Goal: Task Accomplishment & Management: Complete application form

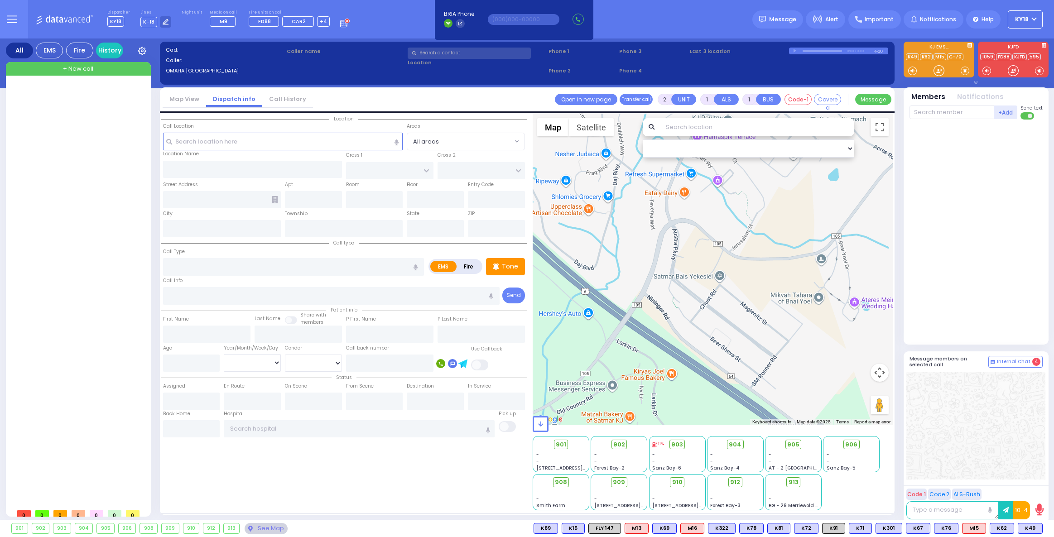
select select
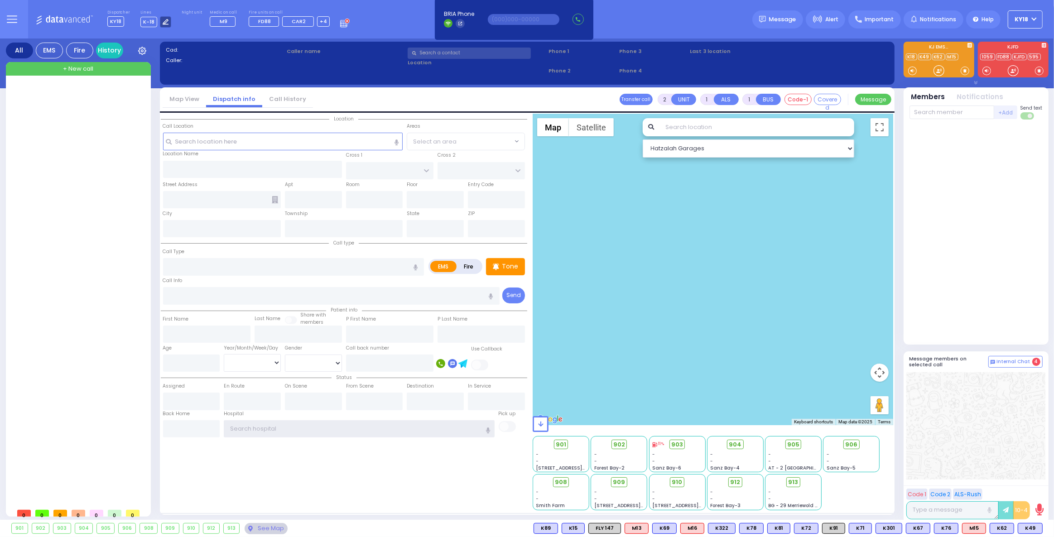
type input "ky18"
click at [163, 24] on icon at bounding box center [166, 22] width 6 height 6
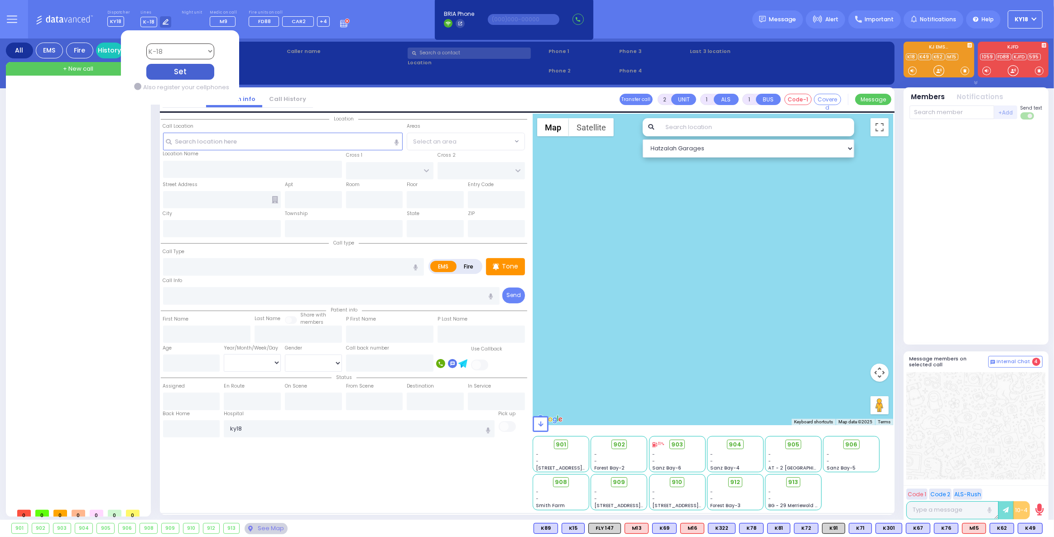
click at [168, 53] on select "Bay K-14 K-16 K-18 K-40 K-6 K-61 K-63 K-67 K-72 Medic 7 K-68 K-48 D-801 D-802 D…" at bounding box center [180, 51] width 68 height 16
select select "2"
click at [146, 43] on select "Bay K-14 K-16 K-18 K-40 K-6 K-61 K-63 K-67 K-72 Medic 7 K-68 K-48 D-801 D-802 D…" at bounding box center [180, 51] width 68 height 16
click at [173, 74] on div "Set" at bounding box center [180, 72] width 68 height 16
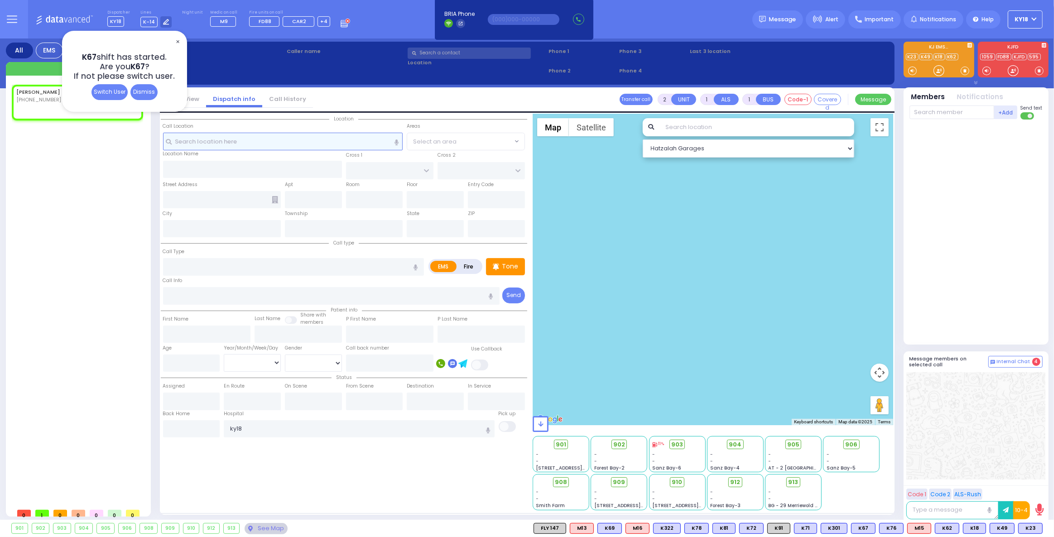
select select
radio input "true"
select select
type input "07:17"
select select "Hatzalah Garages"
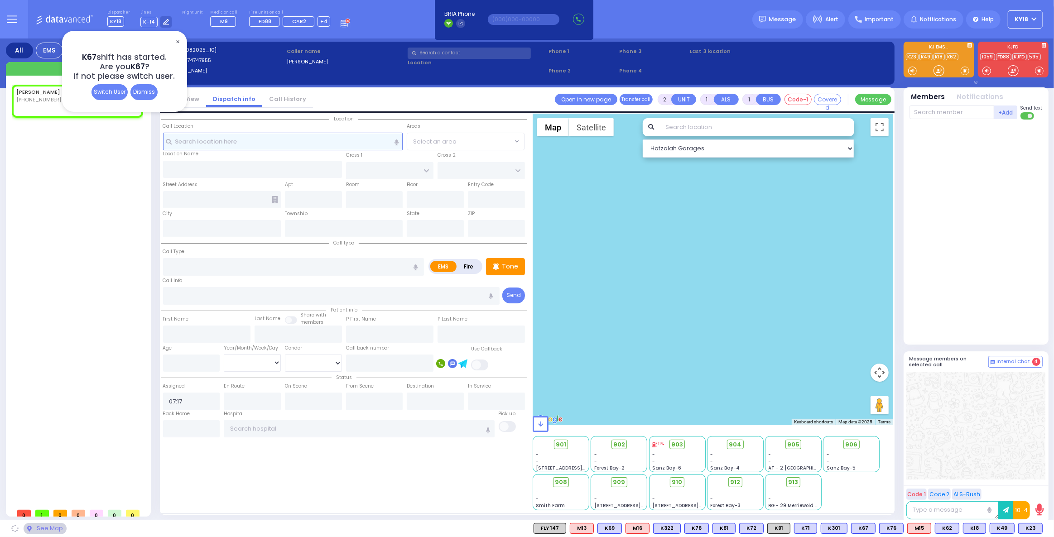
select select
radio input "true"
select select
select select "Hatzalah Garages"
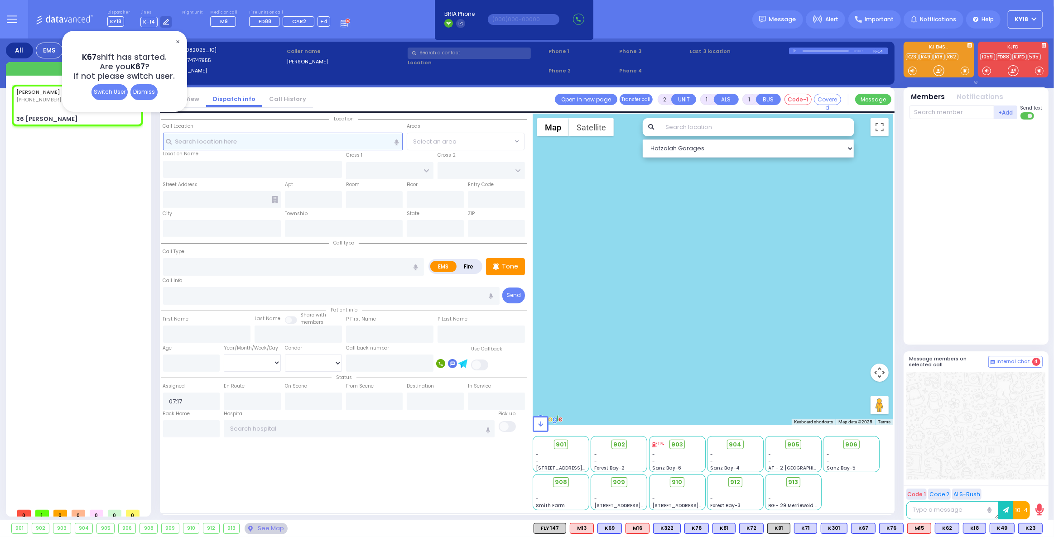
select select
radio input "true"
select select
select select "Hatzalah Garages"
type input "COFFEY RD"
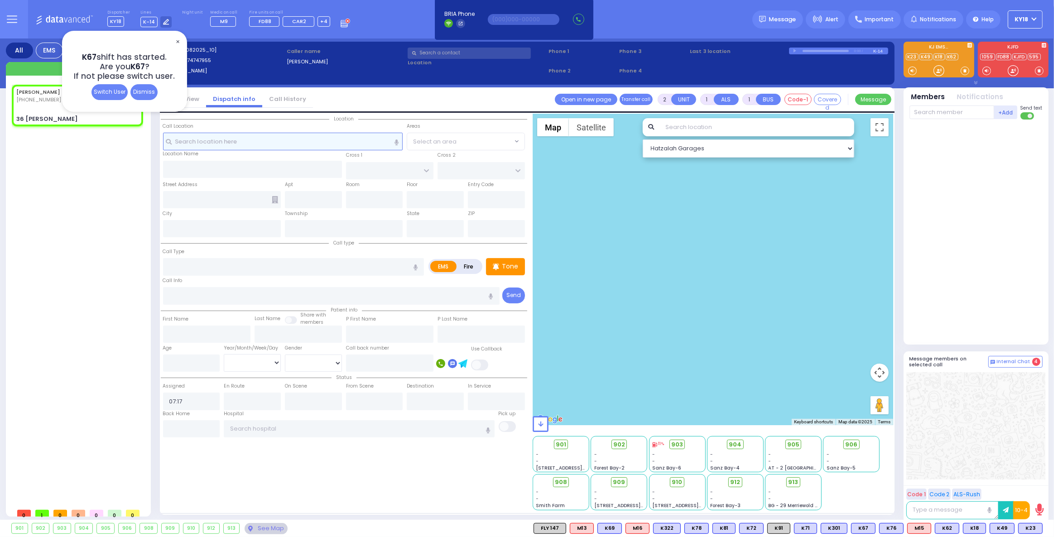
type input "36 Rosmini Ln"
type input "Monroe"
type input "[US_STATE]"
type input "10950"
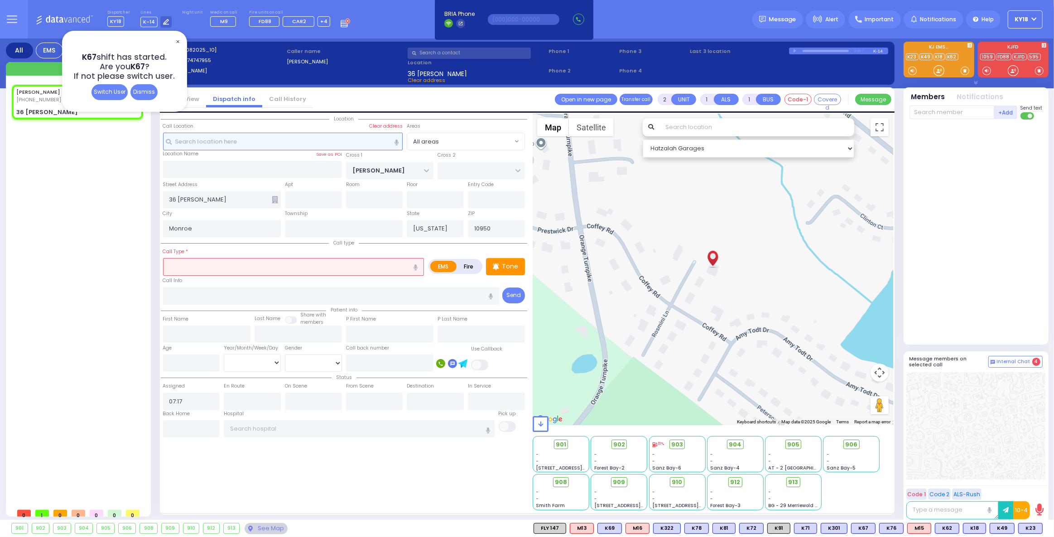
select select
radio input "true"
select select
select select "Hatzalah Garages"
select select
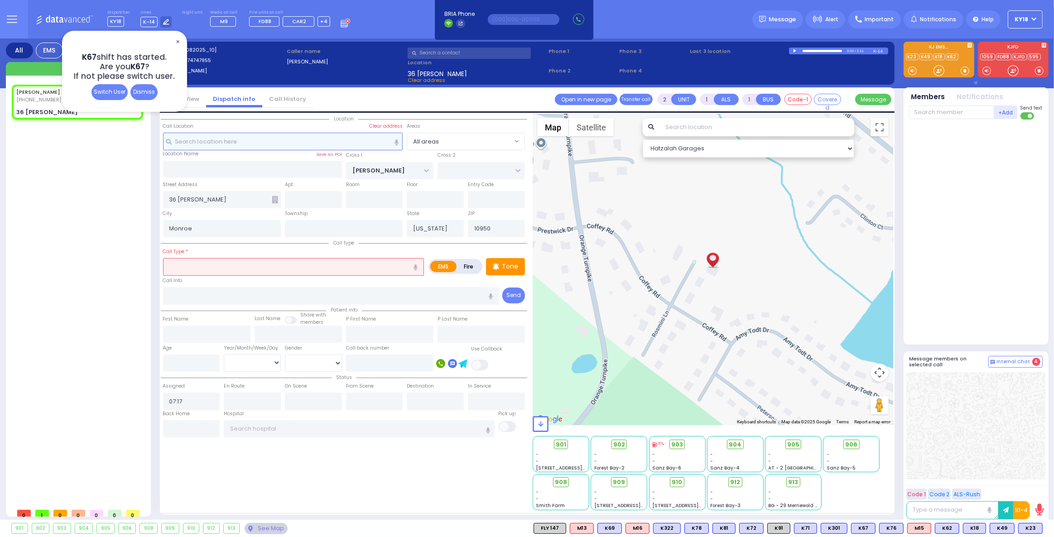
radio input "true"
select select
select select "Hatzalah Garages"
select select
type input "I'm able to urinate"
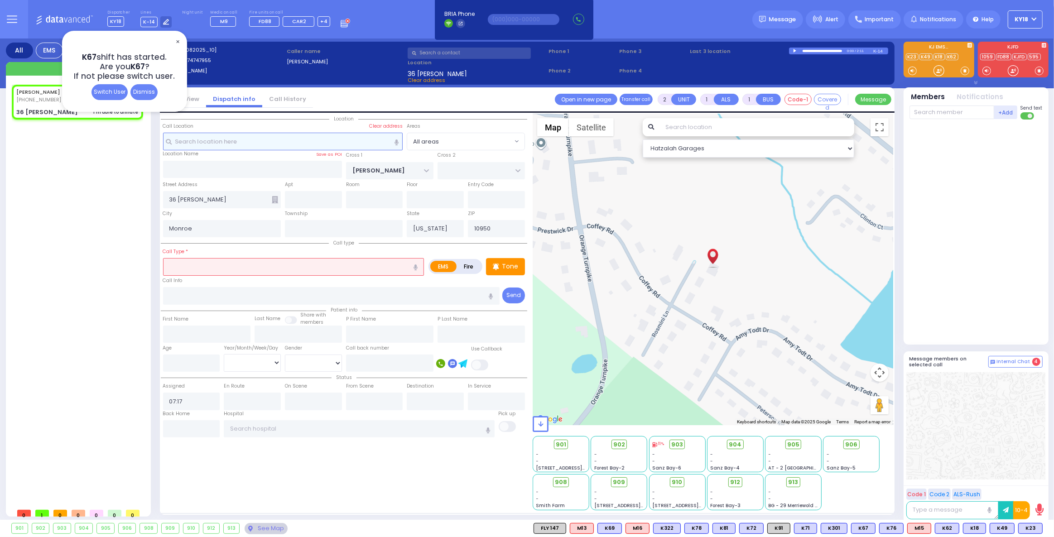
radio input "true"
select select
select select "Hatzalah Garages"
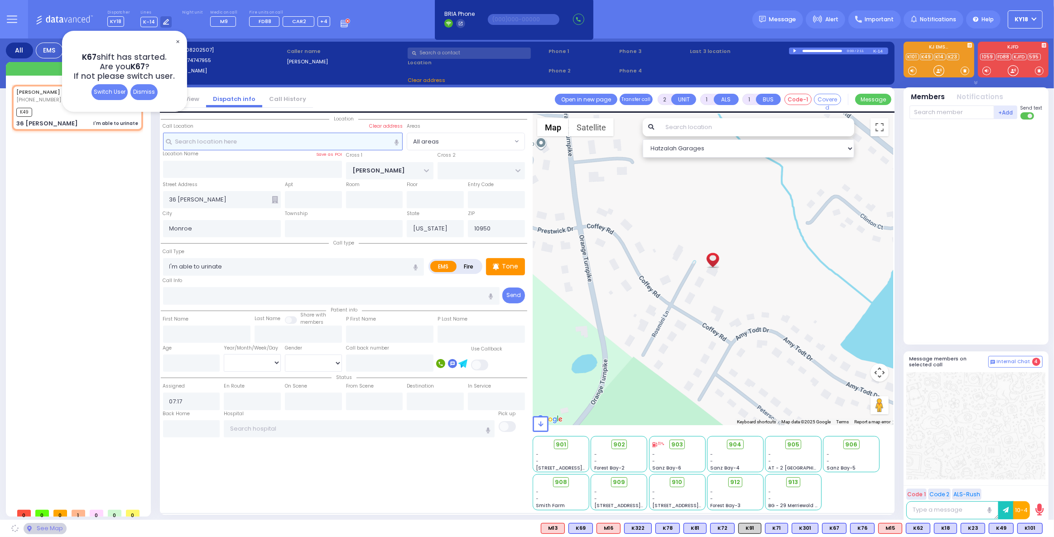
select select
radio input "true"
select select
type input "07:21"
select select "Hatzalah Garages"
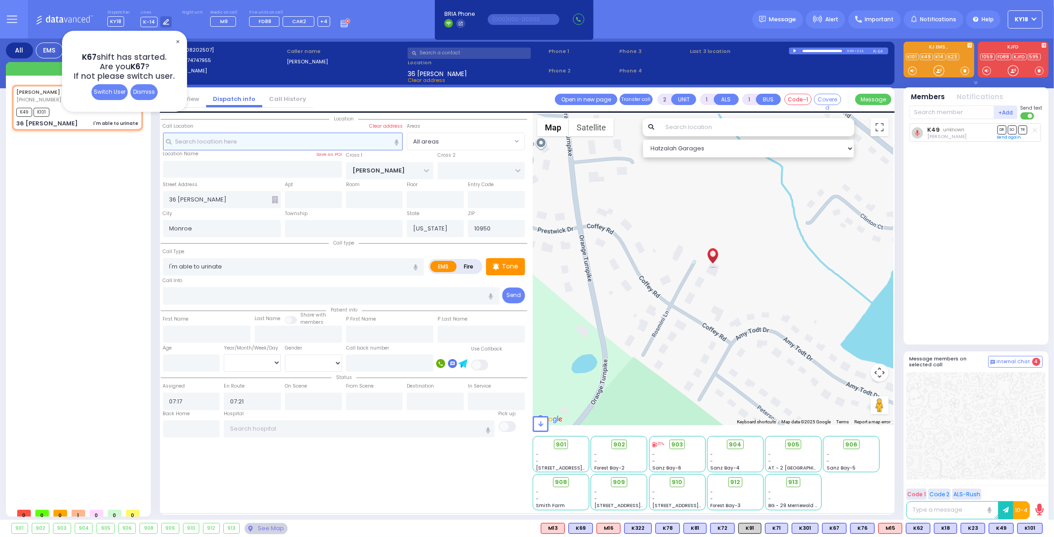
select select
radio input "true"
select select
select select "Hatzalah Garages"
select select
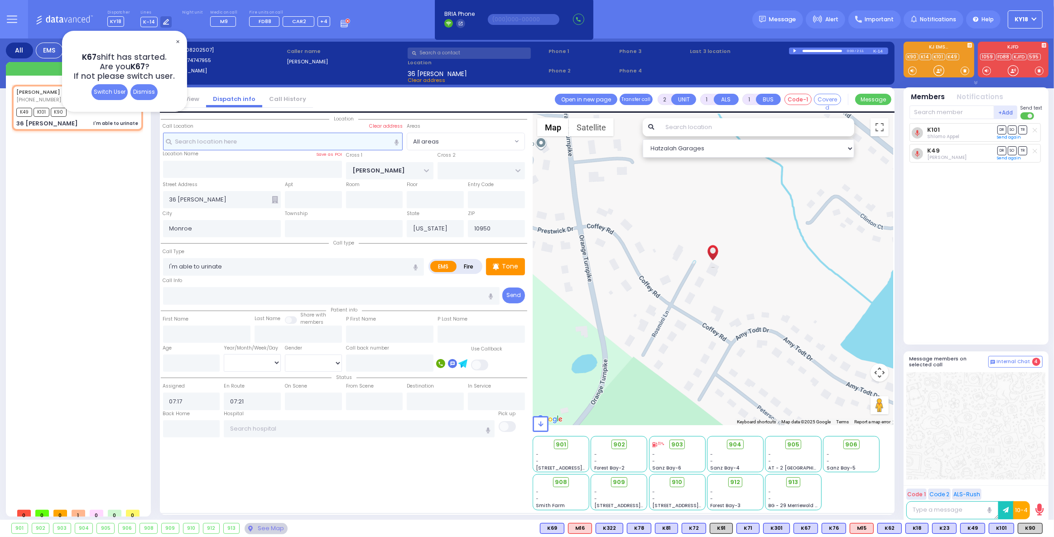
radio input "true"
select select
select select "Hatzalah Garages"
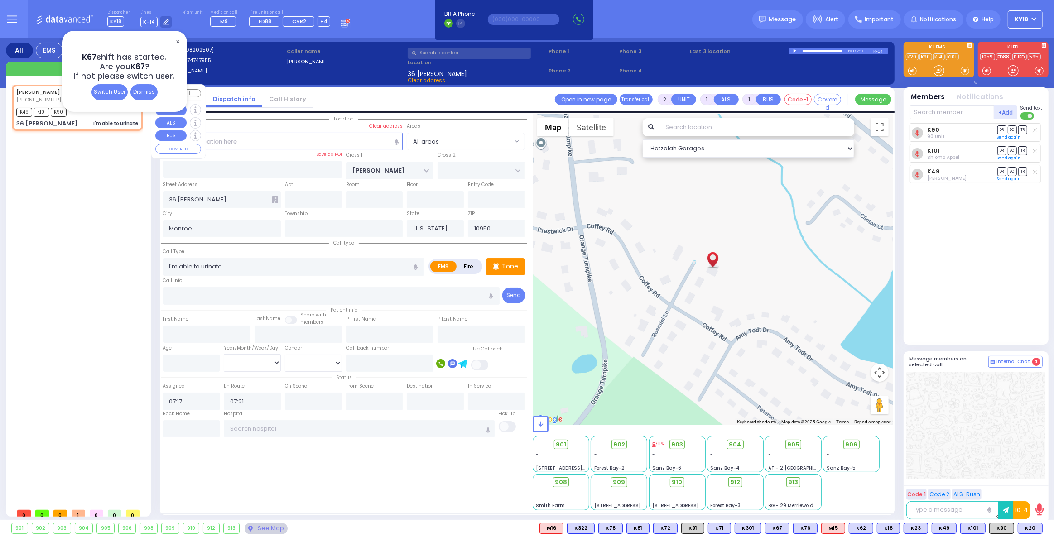
click at [43, 90] on link "ZEESY MAYER" at bounding box center [38, 91] width 44 height 7
select select
radio input "true"
select select
select select "Hatzalah Garages"
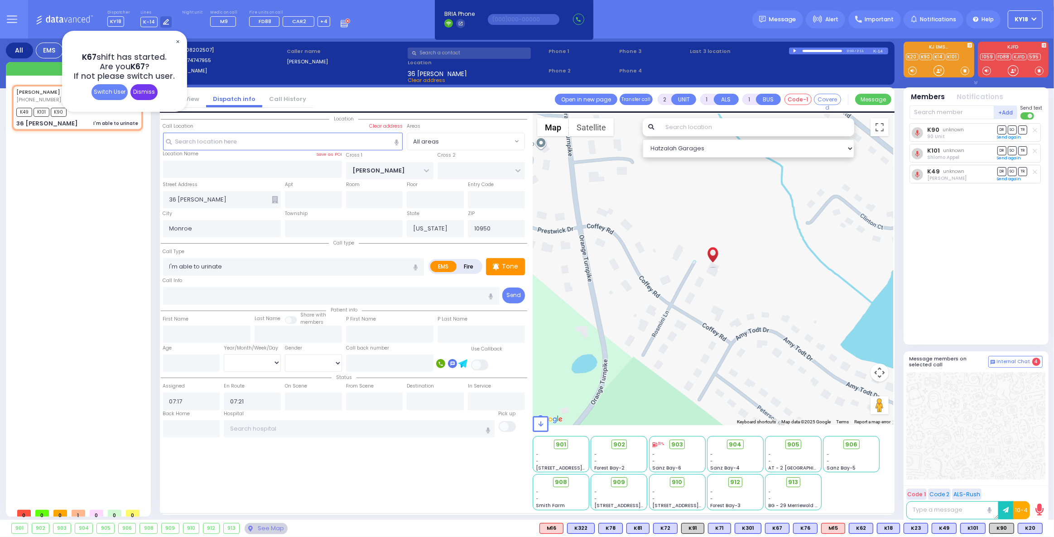
click at [143, 91] on div "Dismiss" at bounding box center [143, 92] width 27 height 16
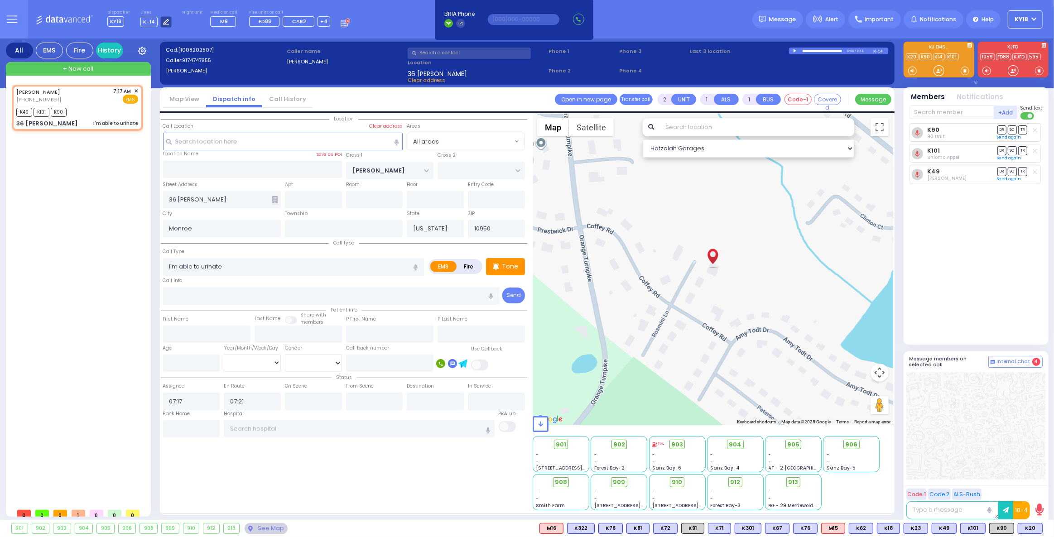
click at [165, 19] on icon at bounding box center [166, 22] width 6 height 6
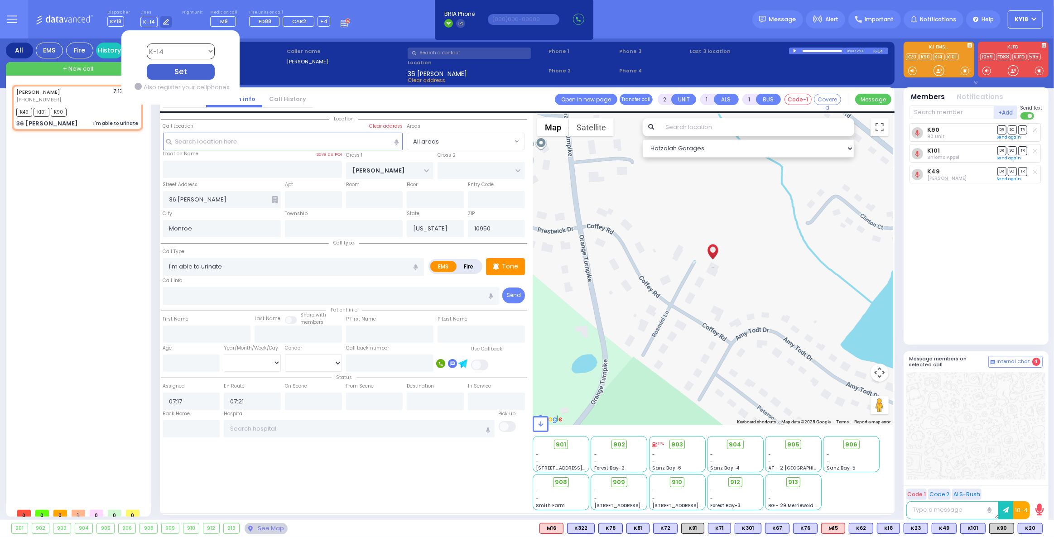
click at [161, 45] on select "Bay K-14 K-16 K-18 K-40 K-6 K-61 K-63 K-67 K-72 Medic 7 K-68 K-48 D-801 D-802 D…" at bounding box center [180, 51] width 68 height 16
select select "4"
click at [146, 43] on select "Bay K-14 K-16 K-18 K-40 K-6 K-61 K-63 K-67 K-72 Medic 7 K-68 K-48 D-801 D-802 D…" at bounding box center [180, 51] width 68 height 16
click at [155, 72] on div "Set" at bounding box center [180, 72] width 68 height 16
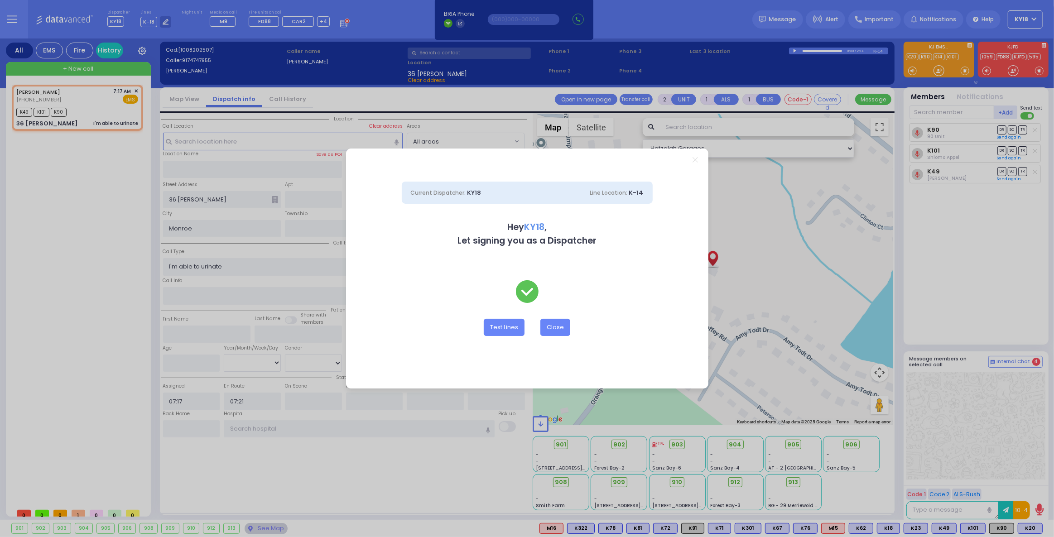
click at [100, 126] on div "Current Dispatcher: KY18 Line Location: K-14 Hey KY18 , Let signing you as a Di…" at bounding box center [527, 268] width 1054 height 537
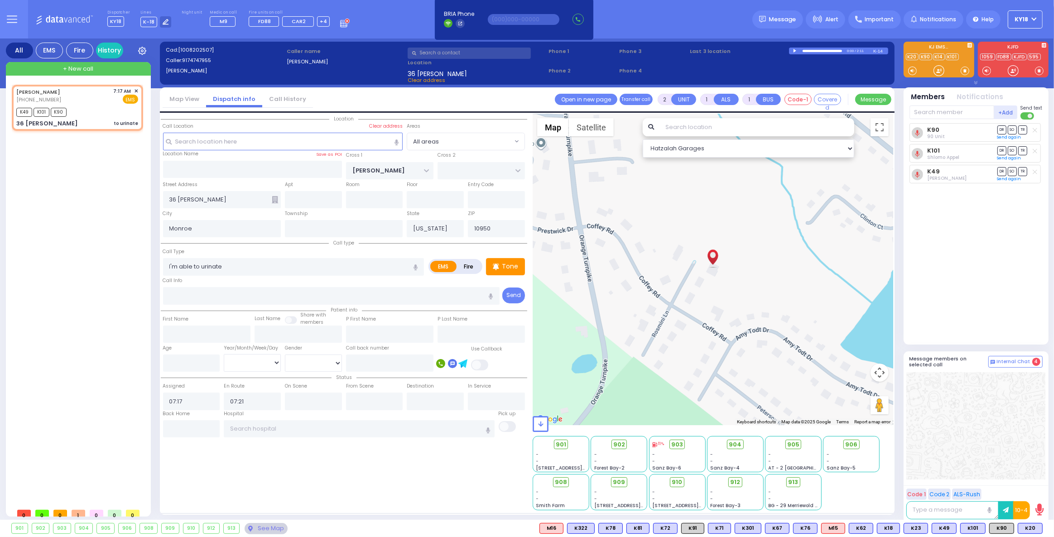
select select
type input "to urinate"
radio input "true"
select select
select select "Hatzalah Garages"
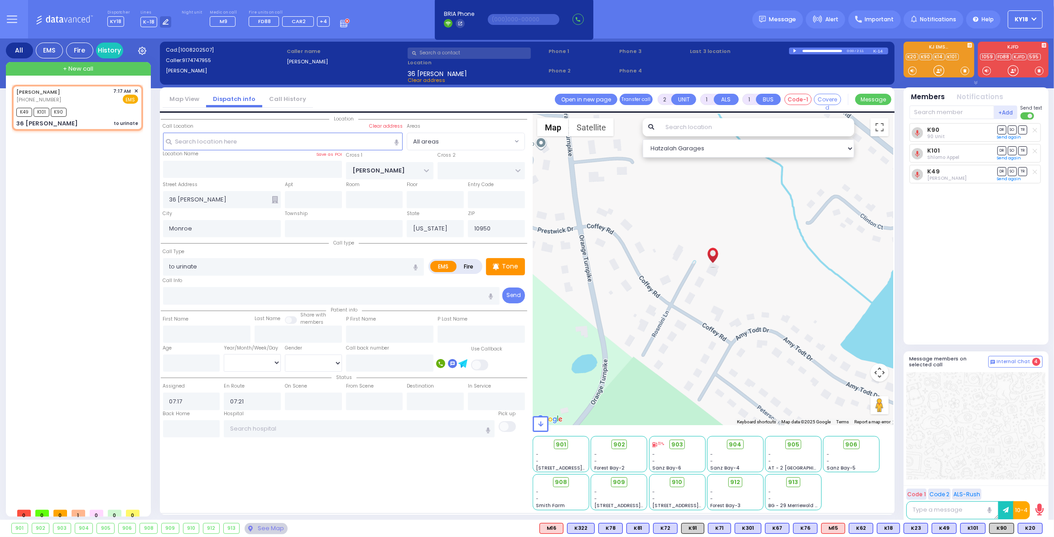
select select
radio input "true"
select select
select select "Hatzalah Garages"
select select
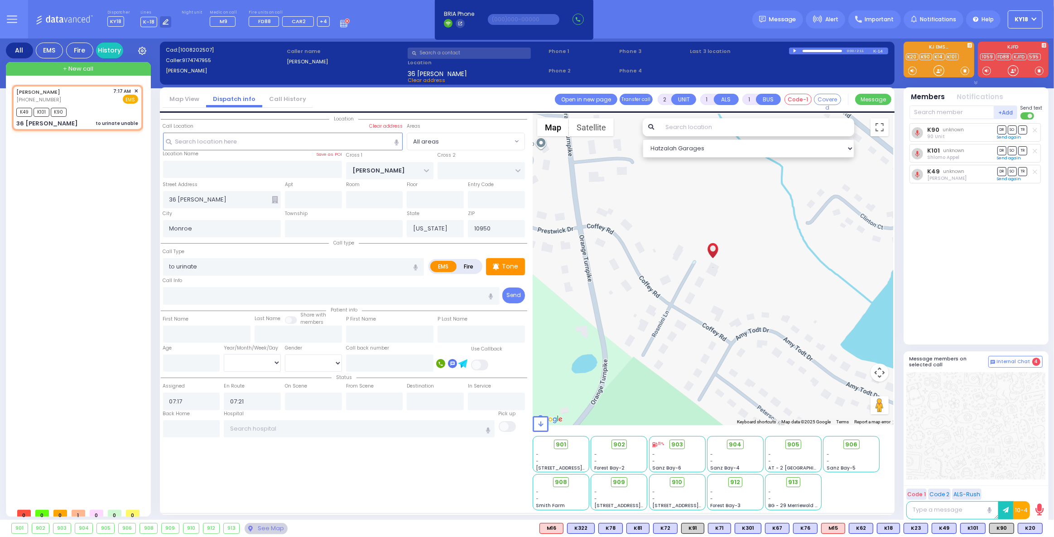
type input "to urinate unable"
radio input "true"
select select
select select "Hatzalah Garages"
select select
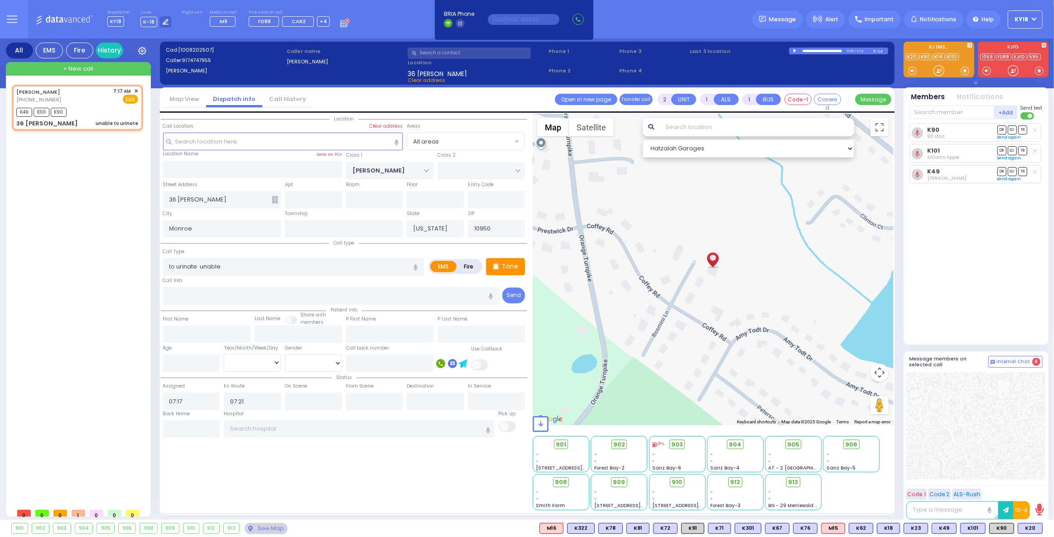
type input "unable to urinate"
radio input "true"
select select
select select "Hatzalah Garages"
type input "6"
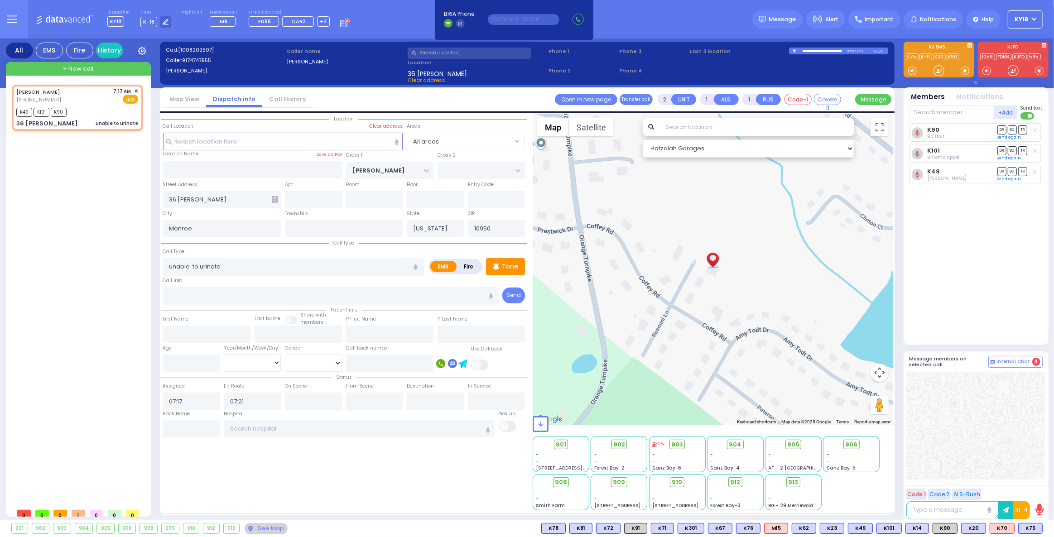
type input "6"
select select
radio input "true"
type input "Unknown"
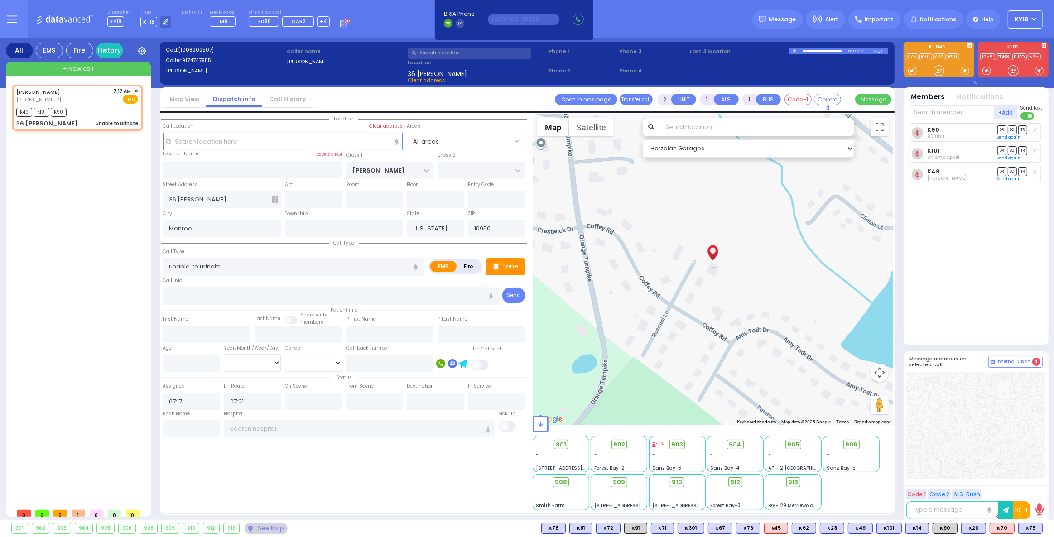
type input "Unknown"
select select "Year"
select select "Hatzalah Garages"
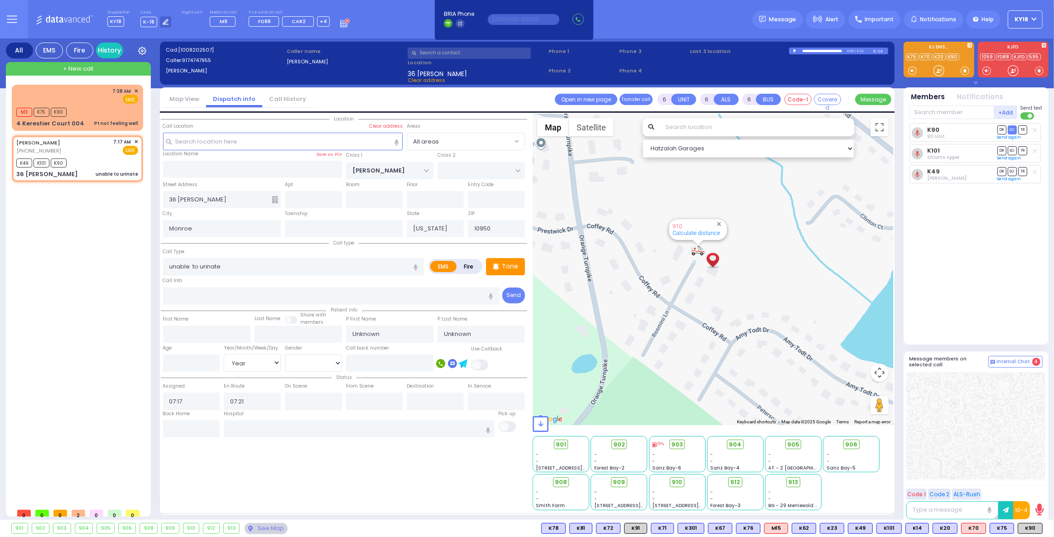
select select
radio input "true"
select select "Year"
type input "07:35"
type input "07:38"
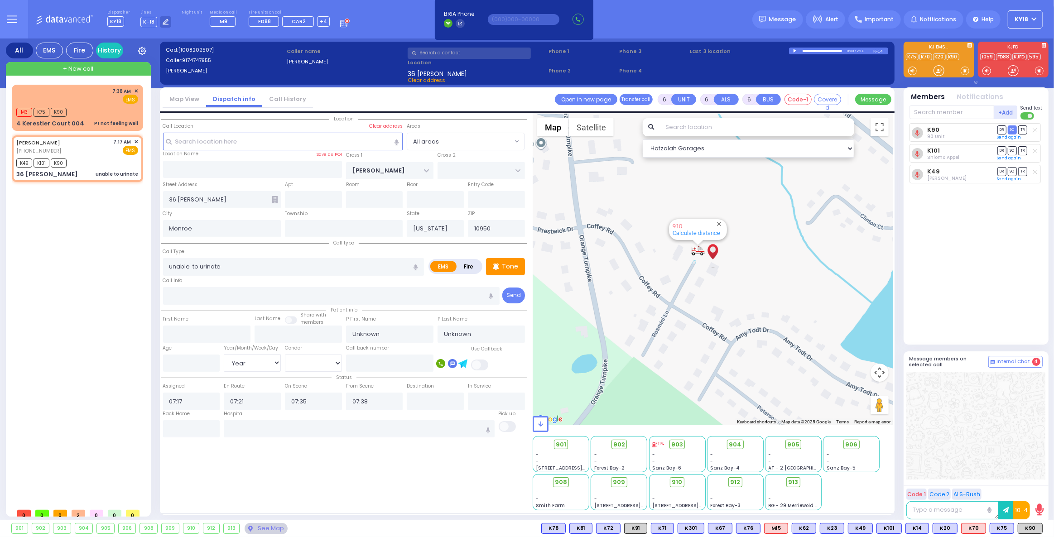
select select "Hatzalah Garages"
select select
radio input "true"
select select "Year"
select select "Hatzalah Garages"
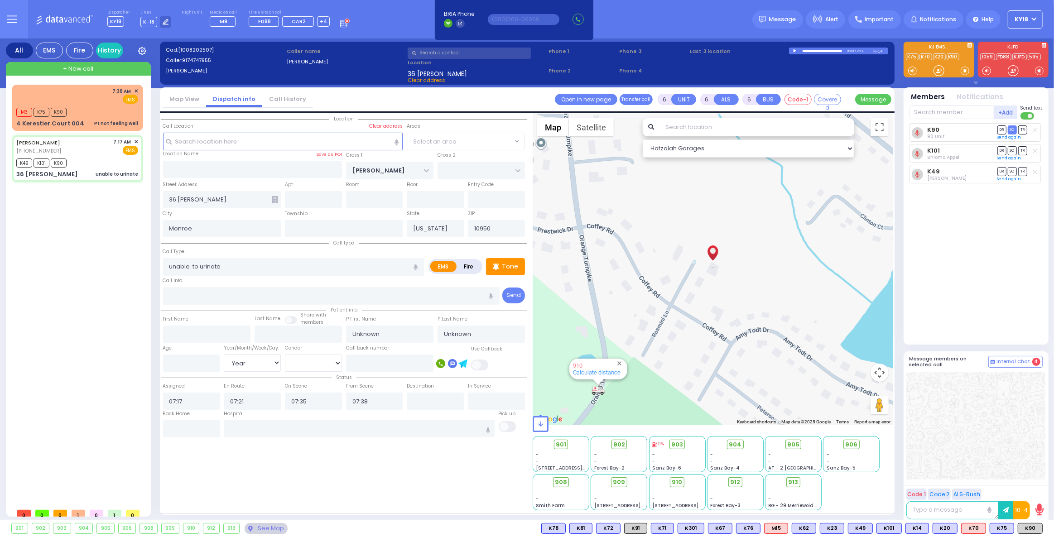
radio input "true"
select select "Year"
select select
select select "Hatzalah Garages"
select select
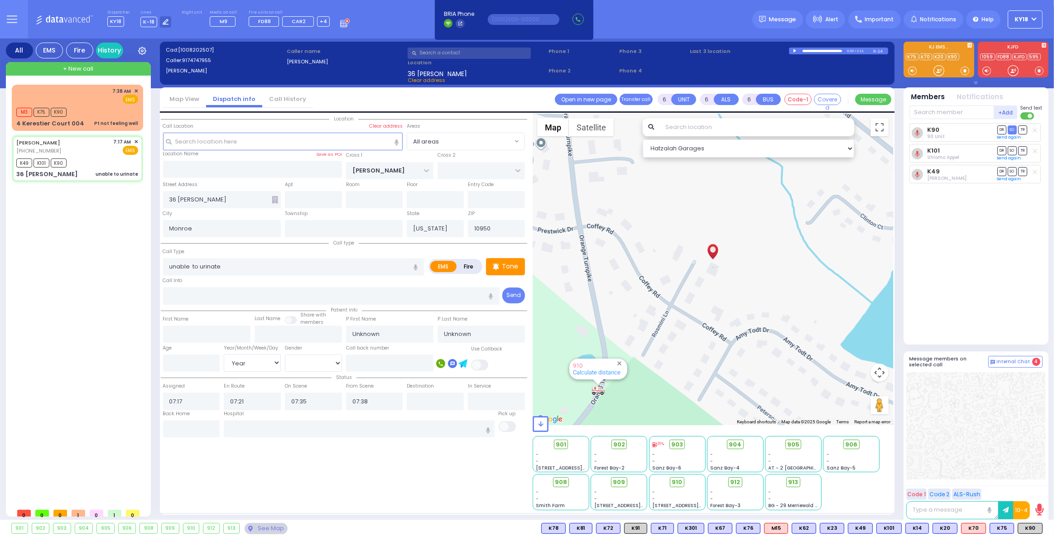
radio input "true"
type input "Zeesy"
type input "Parnes"
type input "34"
select select "Year"
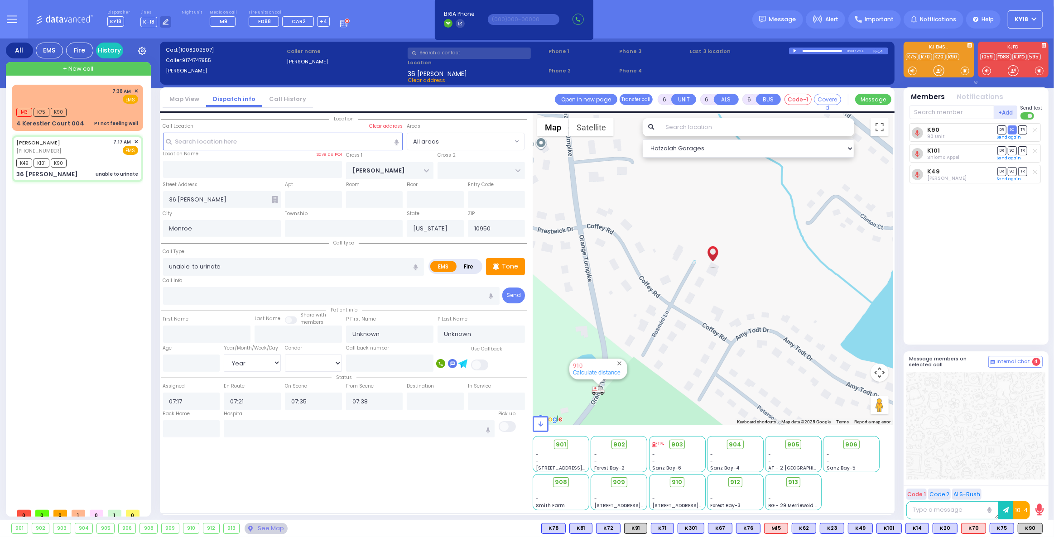
select select "[DEMOGRAPHIC_DATA]"
select select "Hatzalah Garages"
select select
radio input "true"
select select "Year"
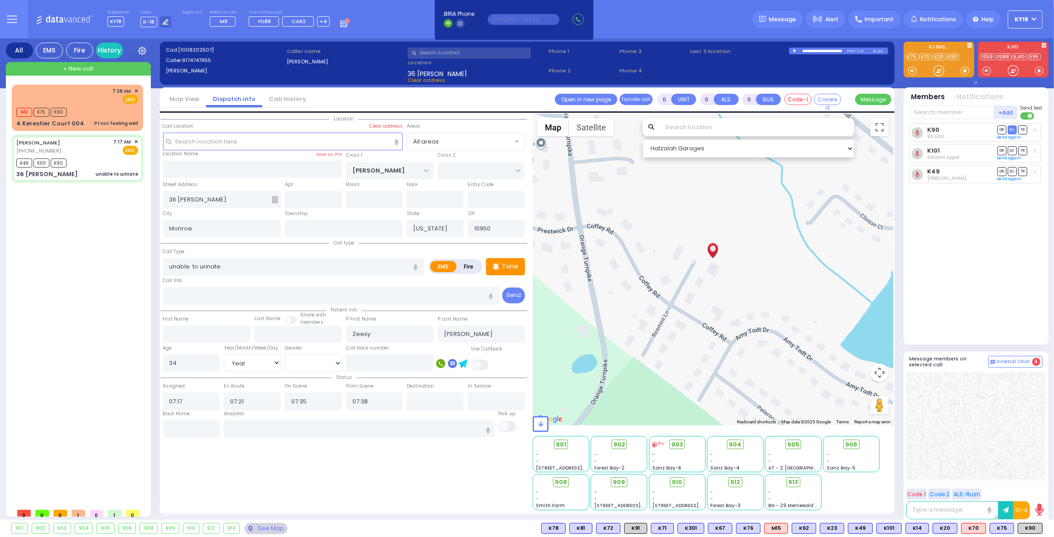
select select "[DEMOGRAPHIC_DATA]"
select select "Hatzalah Garages"
select select
radio input "true"
select select "Year"
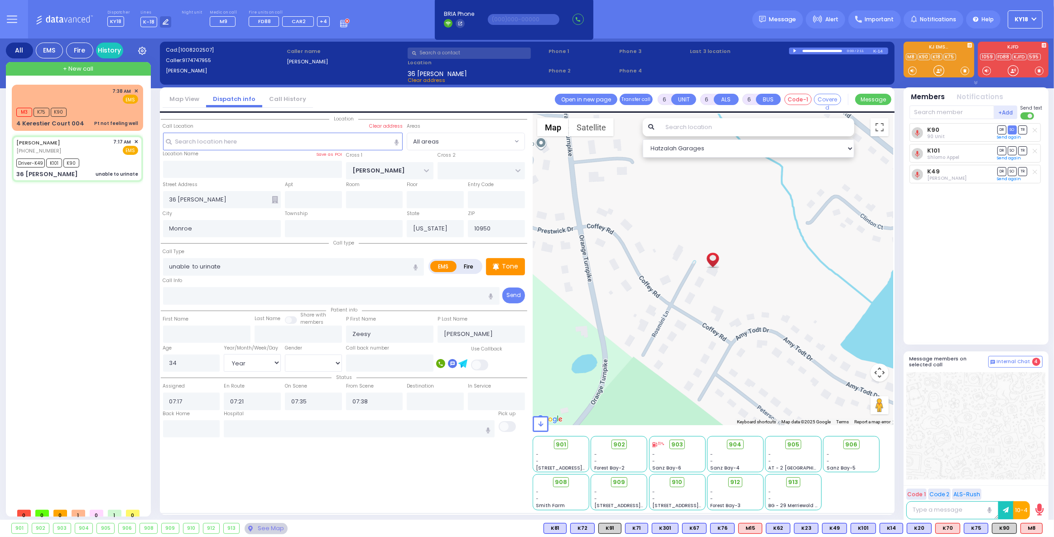
select select "[DEMOGRAPHIC_DATA]"
type input "Good Samaritan Hospital 257 Lafayette Avenue 8457909405 Suffern"
select select "Hatzalah Garages"
select select
radio input "true"
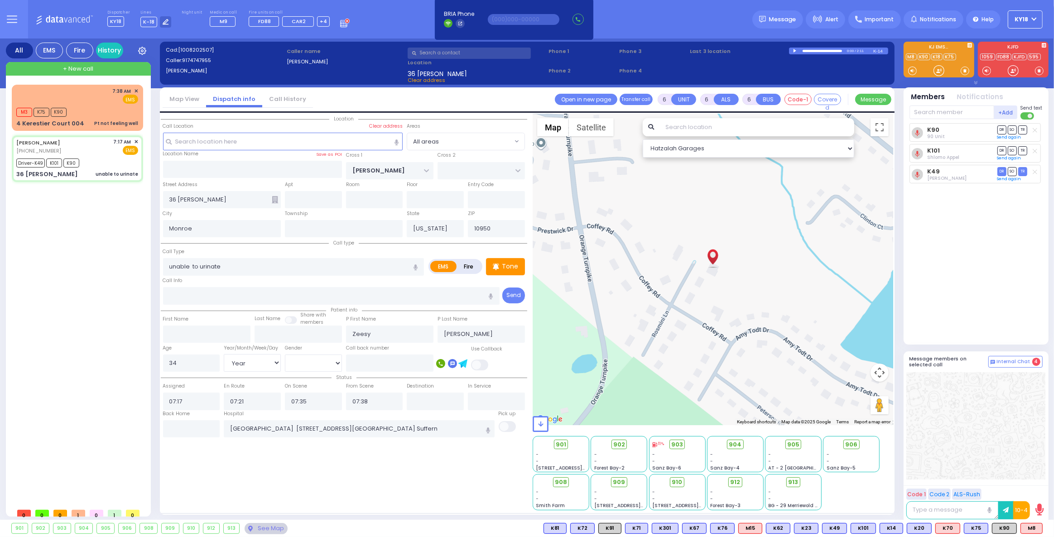
select select "Year"
select select "[DEMOGRAPHIC_DATA]"
select select "Hatzalah Garages"
select select
radio input "true"
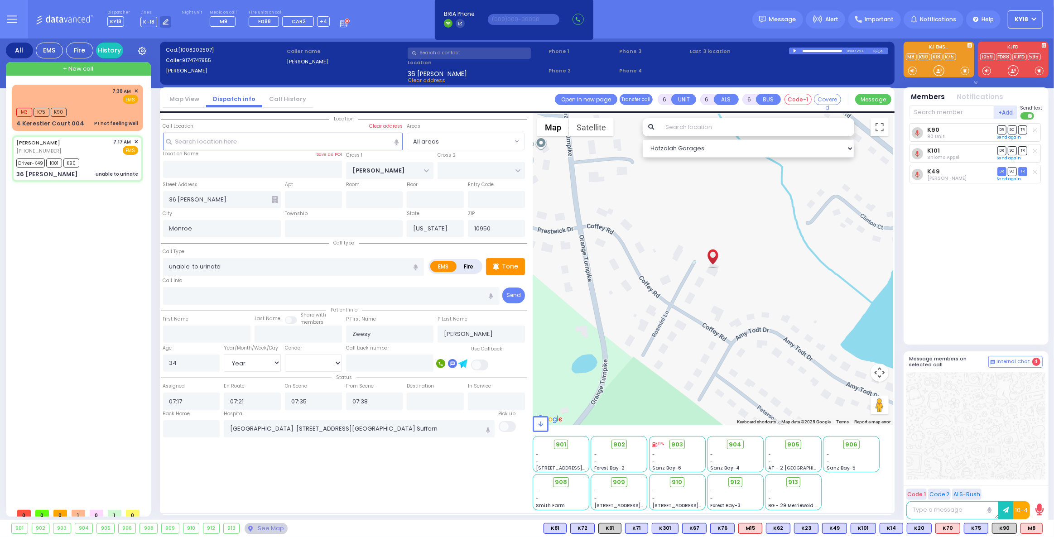
select select "Year"
select select "[DEMOGRAPHIC_DATA]"
select select "Hatzalah Garages"
select select
radio input "true"
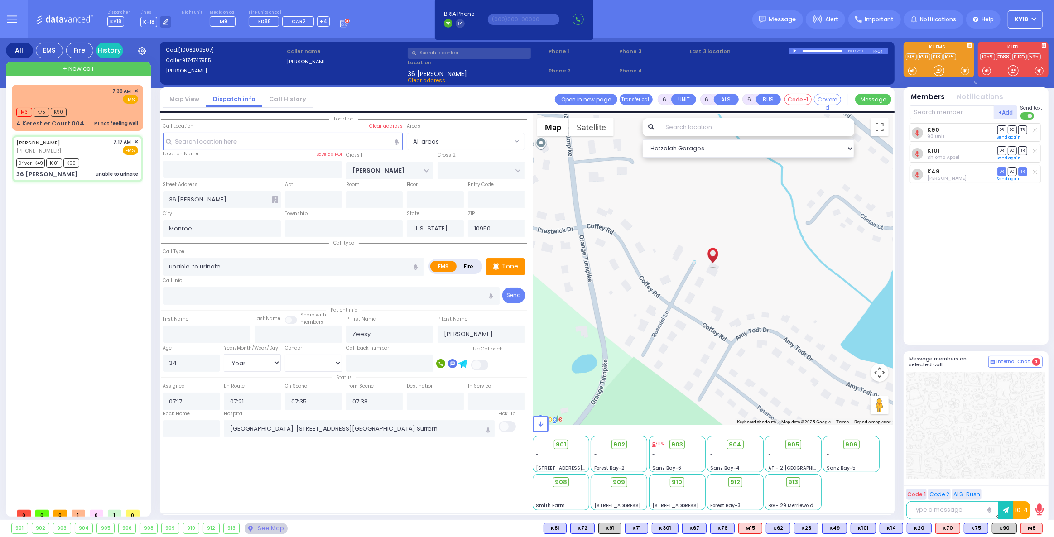
select select "Year"
select select "[DEMOGRAPHIC_DATA]"
select select "Hatzalah Garages"
select select
radio input "true"
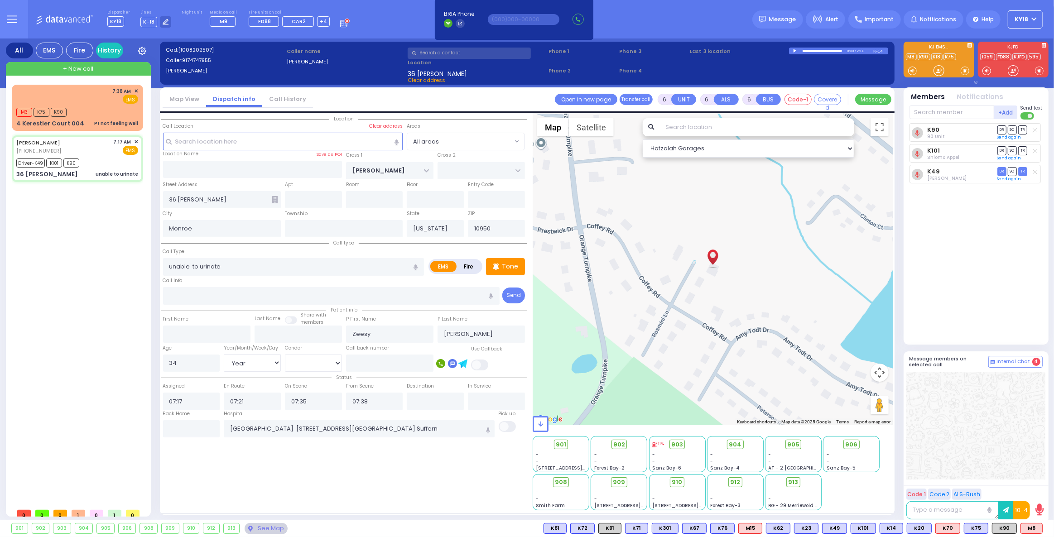
select select "Year"
select select "[DEMOGRAPHIC_DATA]"
select select "Hatzalah Garages"
select select
radio input "true"
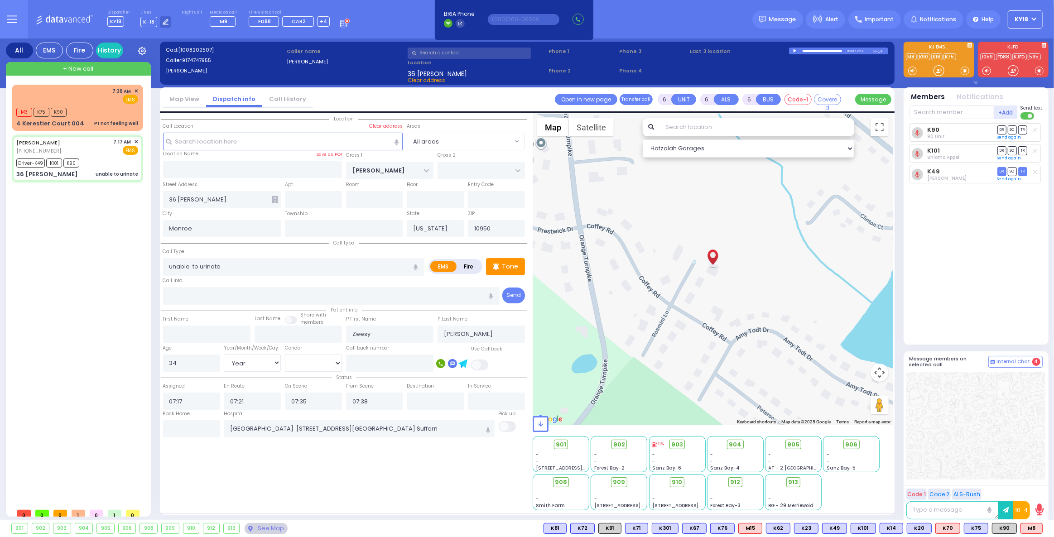
select select "Year"
select select "[DEMOGRAPHIC_DATA]"
select select "Hatzalah Garages"
select select
radio input "true"
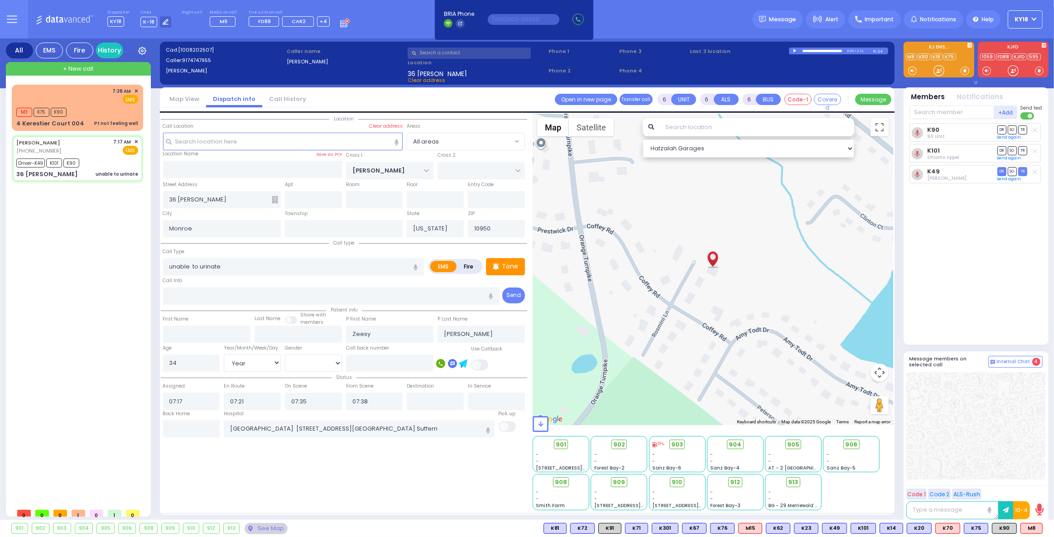
select select "Year"
select select "[DEMOGRAPHIC_DATA]"
select select "Hatzalah Garages"
select select
radio input "true"
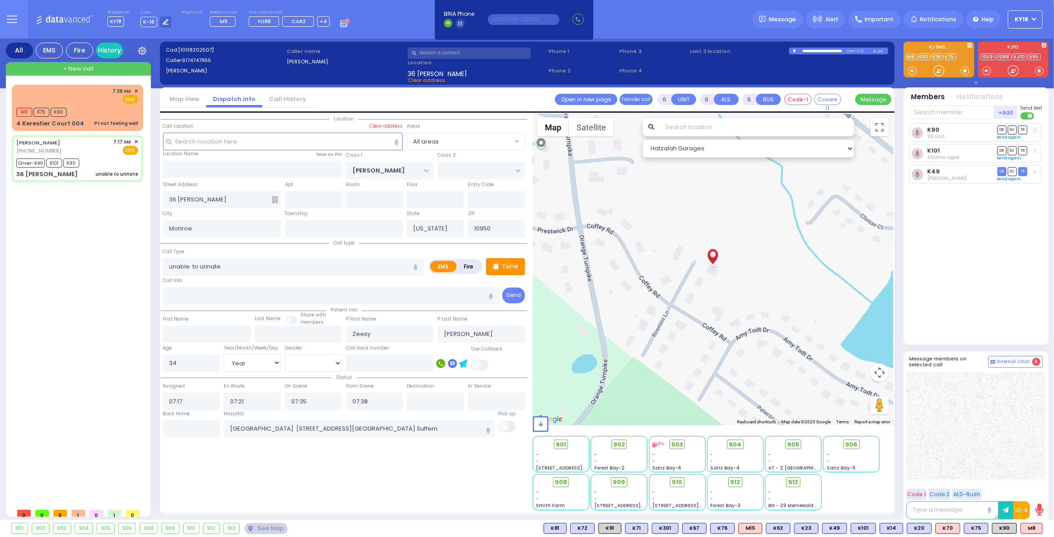
select select "Year"
select select "[DEMOGRAPHIC_DATA]"
select select "Hatzalah Garages"
select select
radio input "true"
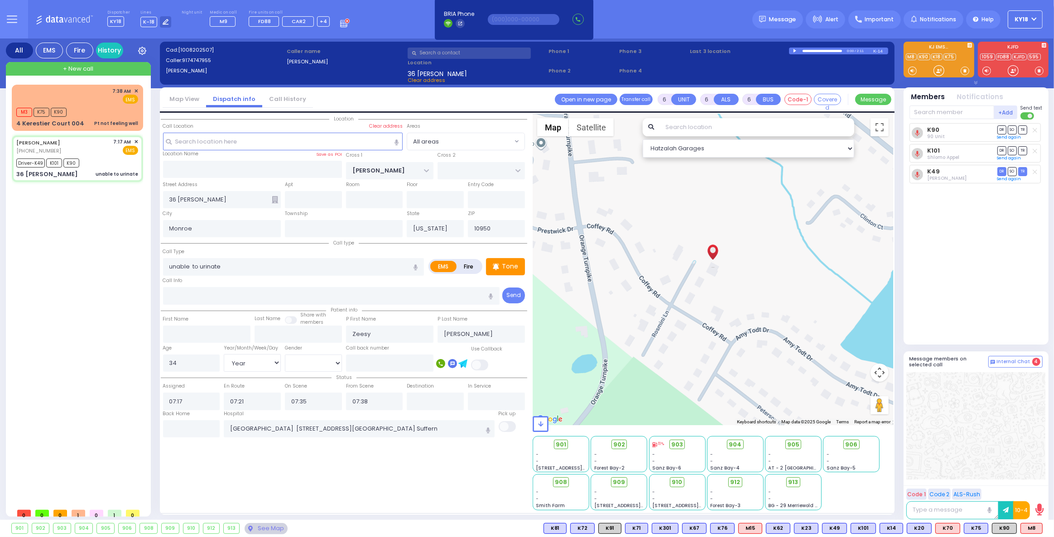
select select "Year"
select select "[DEMOGRAPHIC_DATA]"
select select "Hatzalah Garages"
select select
radio input "true"
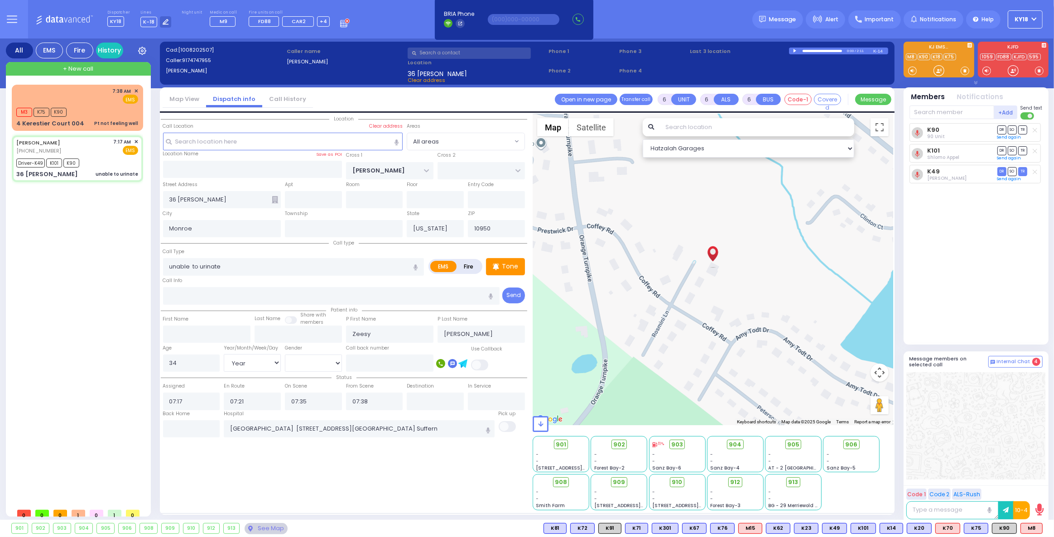
select select "Year"
select select "[DEMOGRAPHIC_DATA]"
select select "Hatzalah Garages"
select select
radio input "true"
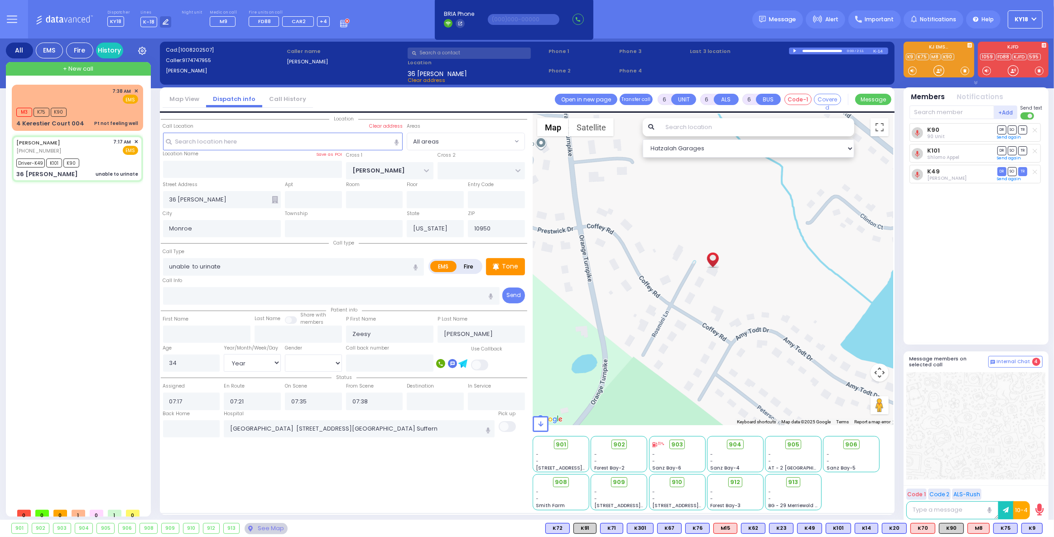
select select "Year"
select select "[DEMOGRAPHIC_DATA]"
select select "Hatzalah Garages"
select select
radio input "true"
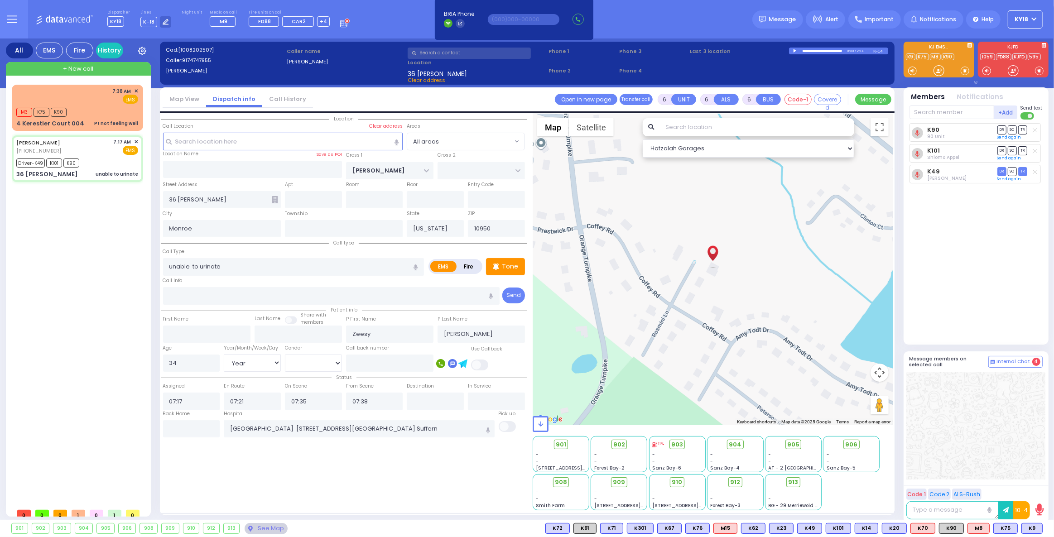
select select "Year"
select select "[DEMOGRAPHIC_DATA]"
type input "07:31"
select select "Hatzalah Garages"
select select
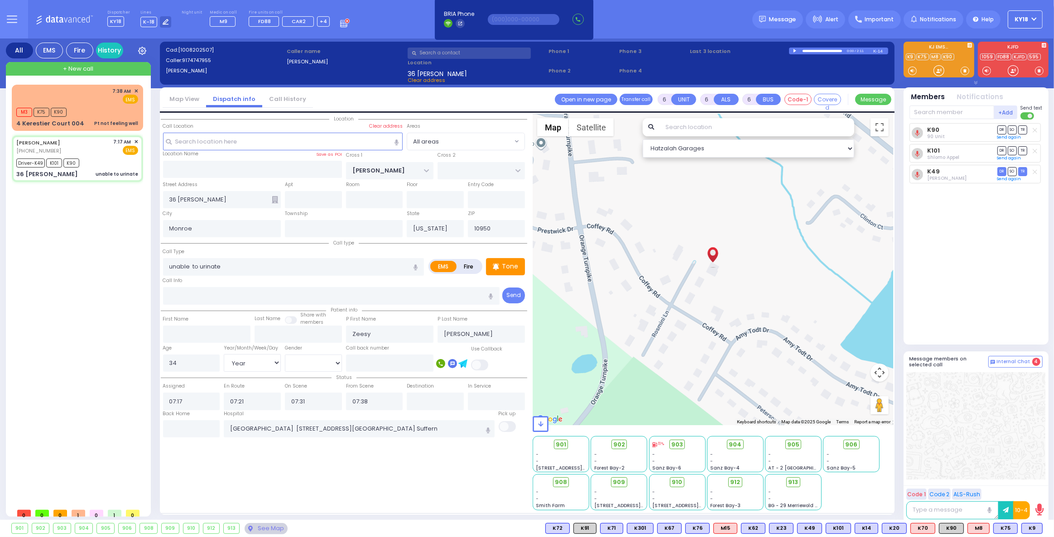
radio input "true"
select select "Year"
select select "[DEMOGRAPHIC_DATA]"
select select "Hatzalah Garages"
click at [112, 115] on div "M3 K75 K90" at bounding box center [77, 111] width 122 height 11
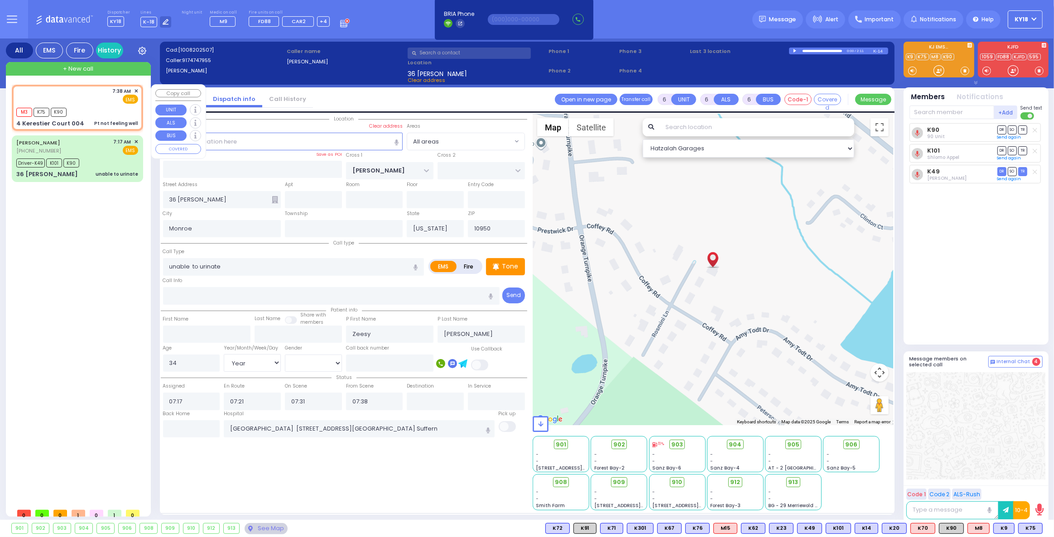
type input "1"
type input "0"
type input "1"
select select
type input "Pt not feeling well"
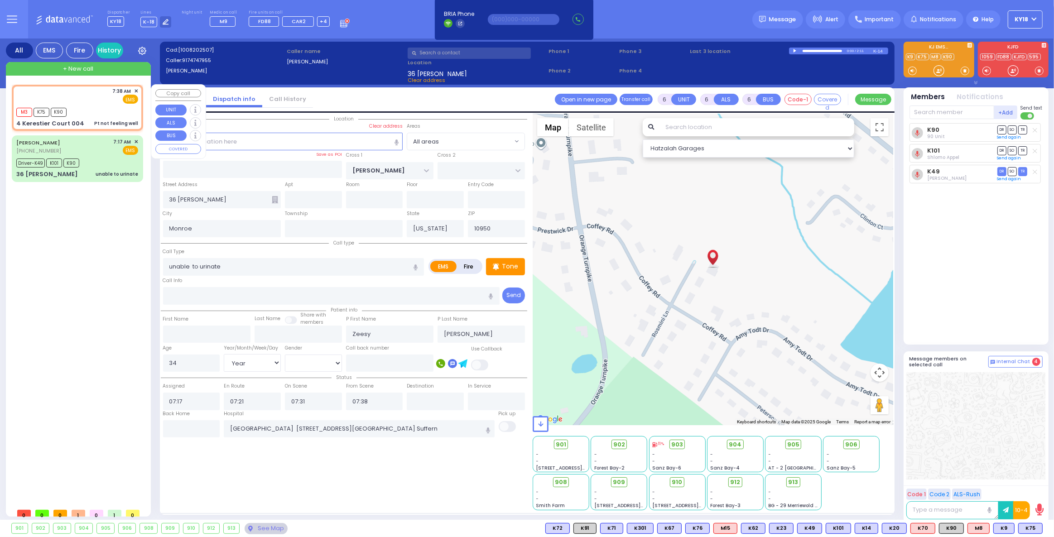
radio input "true"
select select
type input "07:38"
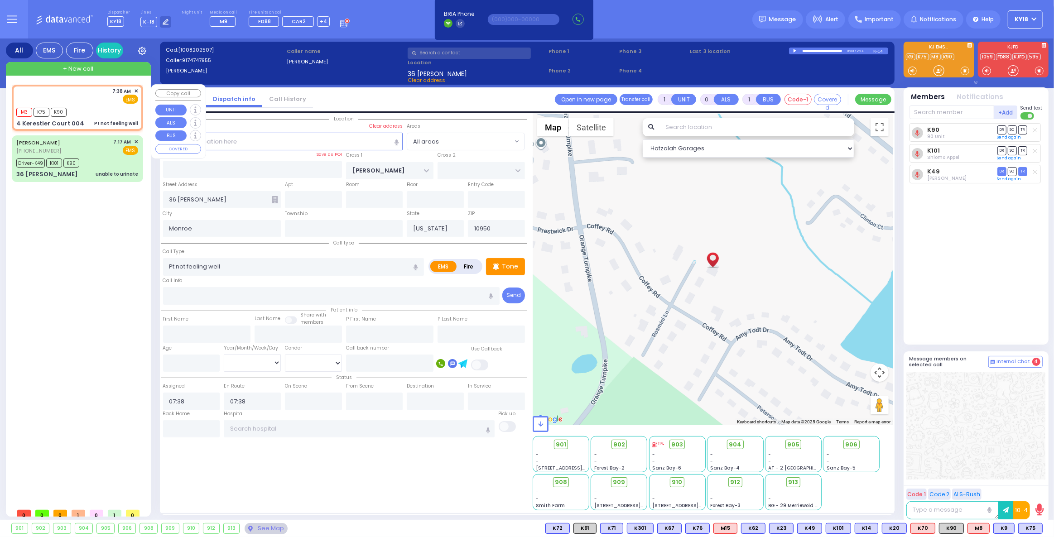
select select "Hatzalah Garages"
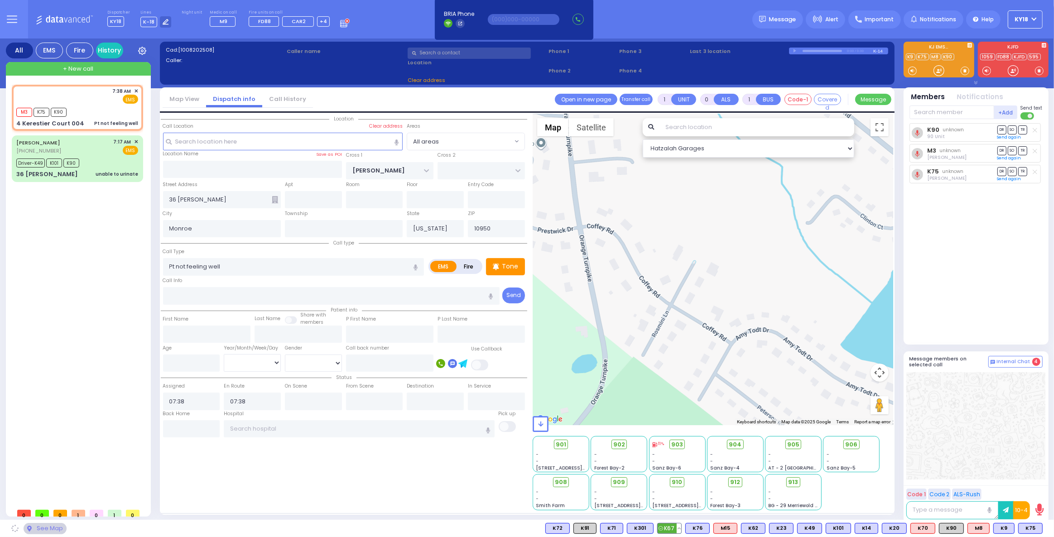
type input "KAHAN DR"
type input "GETZIL BERGER BLVD"
type input "4 Kerestier Court"
type input "004"
type input "10950 Cross Streets: : KAHAN DR/No X Street"
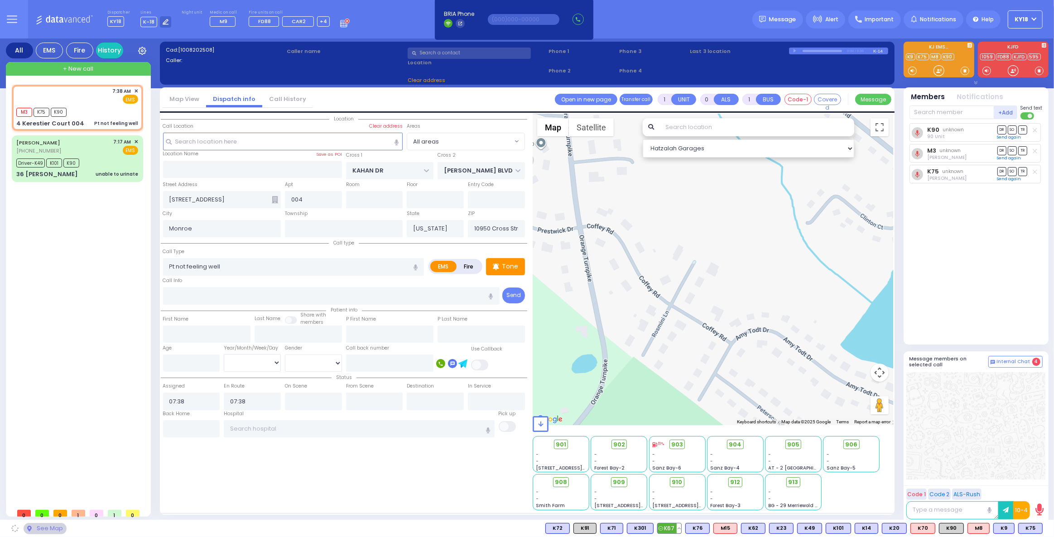
select select "SECTION 4"
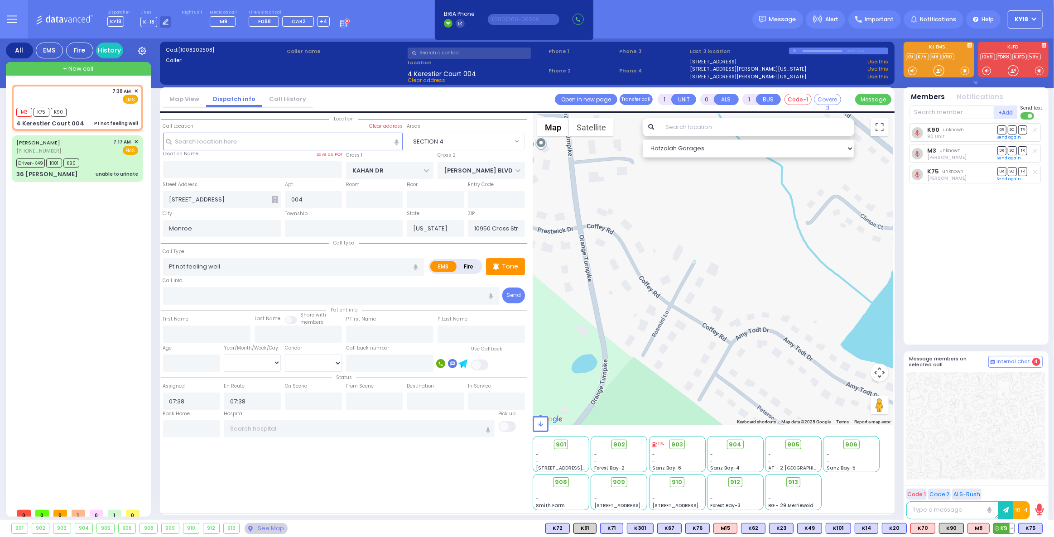
click at [1008, 529] on span "K9" at bounding box center [1004, 529] width 20 height 10
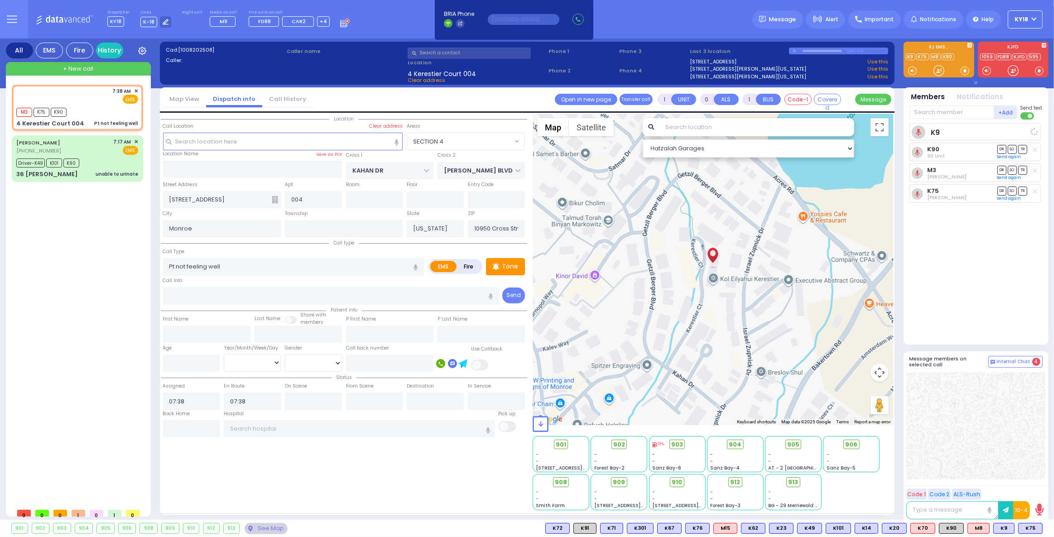
select select
radio input "true"
click at [614, 444] on icon at bounding box center [612, 444] width 2 height 1
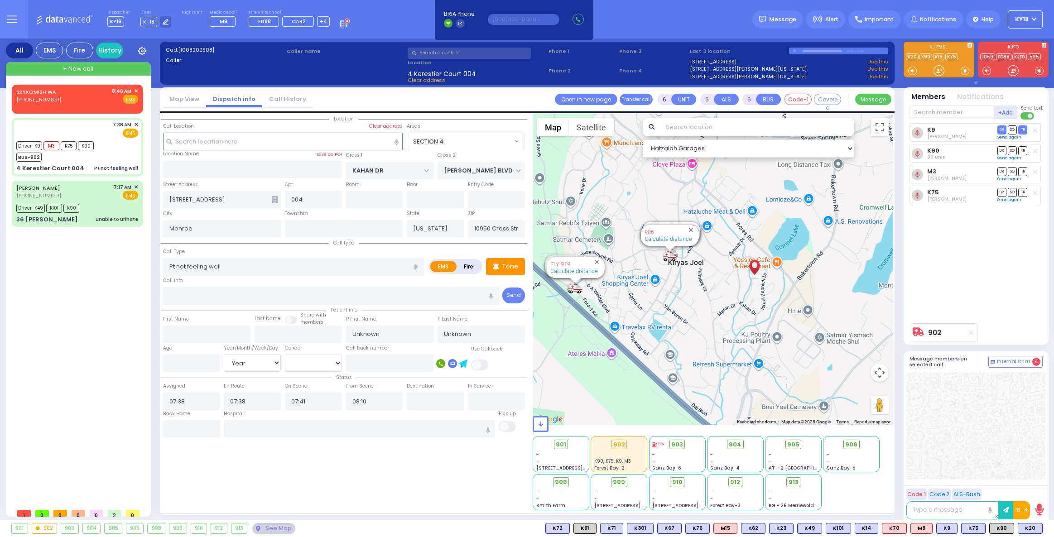
select select "SECTION 4"
select select "Year"
select select
radio input "true"
select select "Year"
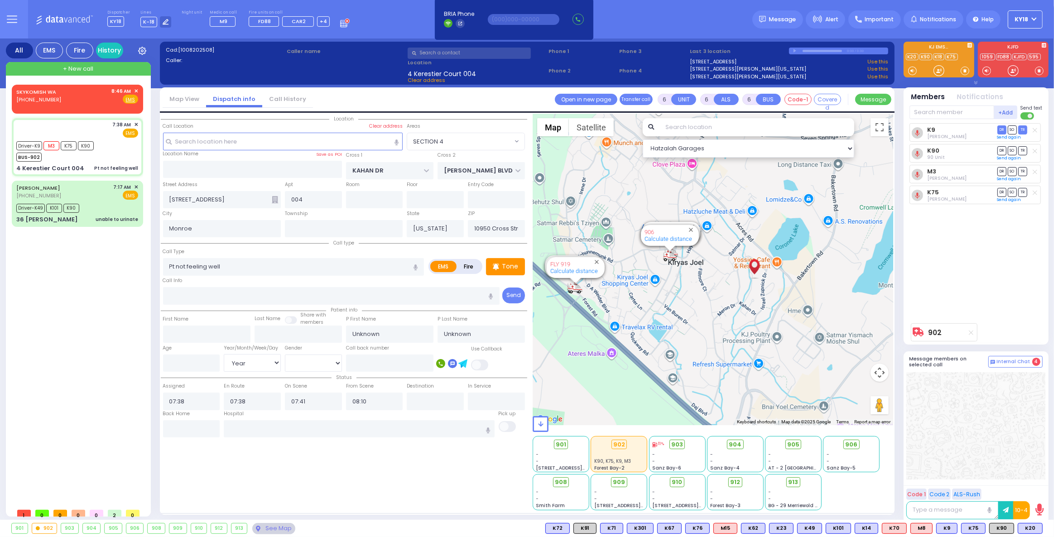
select select "Hatzalah Garages"
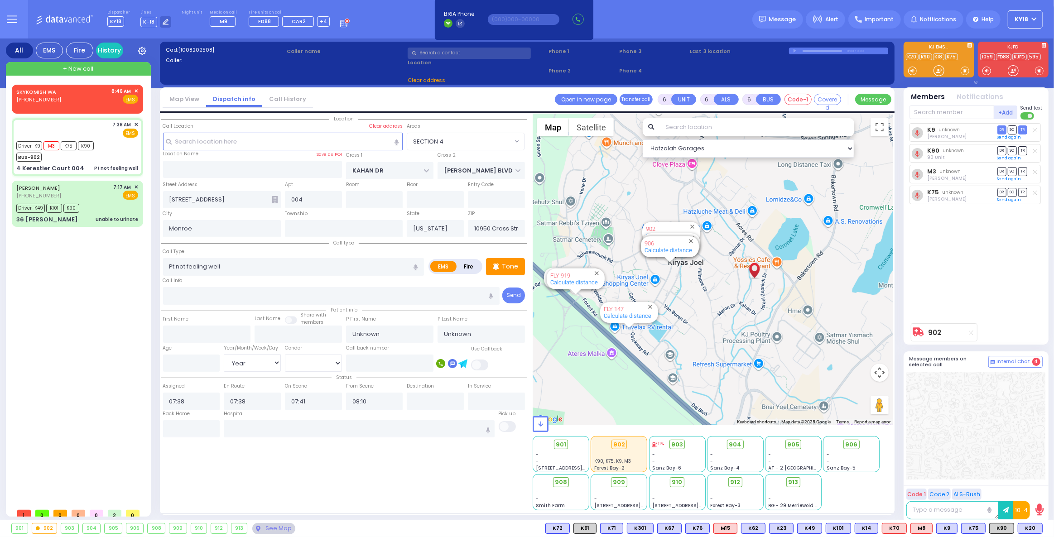
select select "SECTION 4"
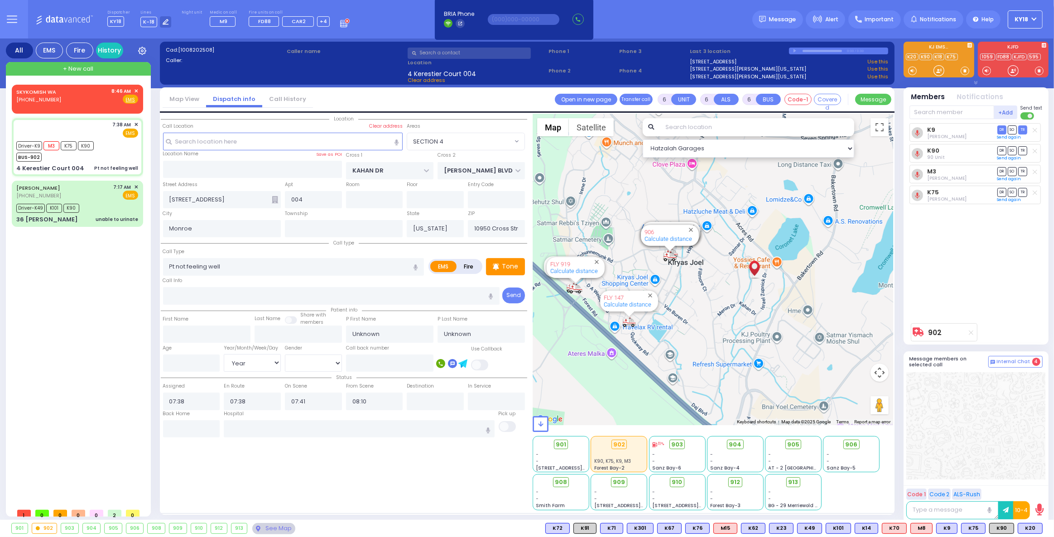
select select
radio input "true"
select select "Year"
type input "NYU Tisch Medical Center 424 E 34th St New York City"
select select "Hatzalah Garages"
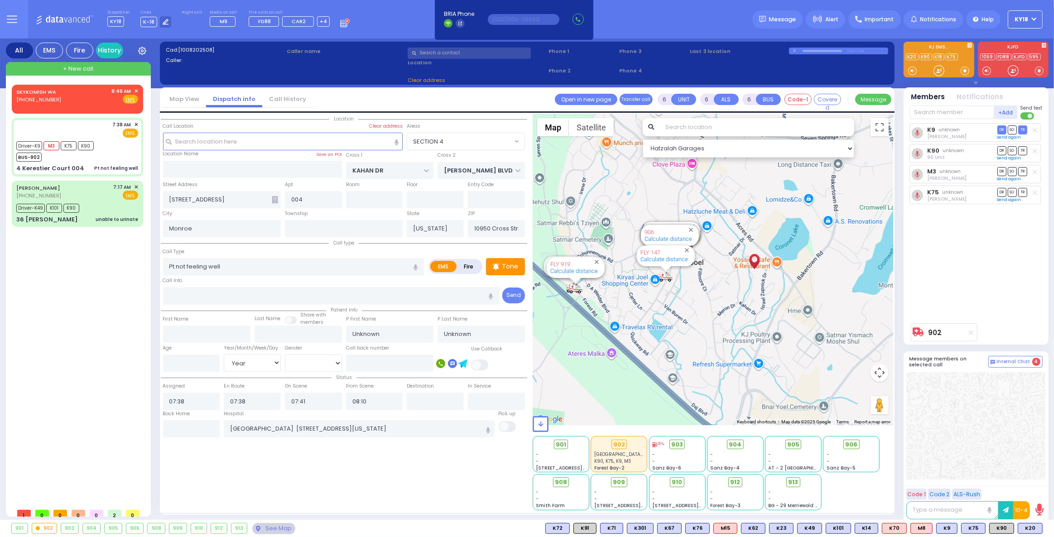
select select "SECTION 4"
select select
radio input "true"
type input "Miriam"
type input "TEITELBAUM"
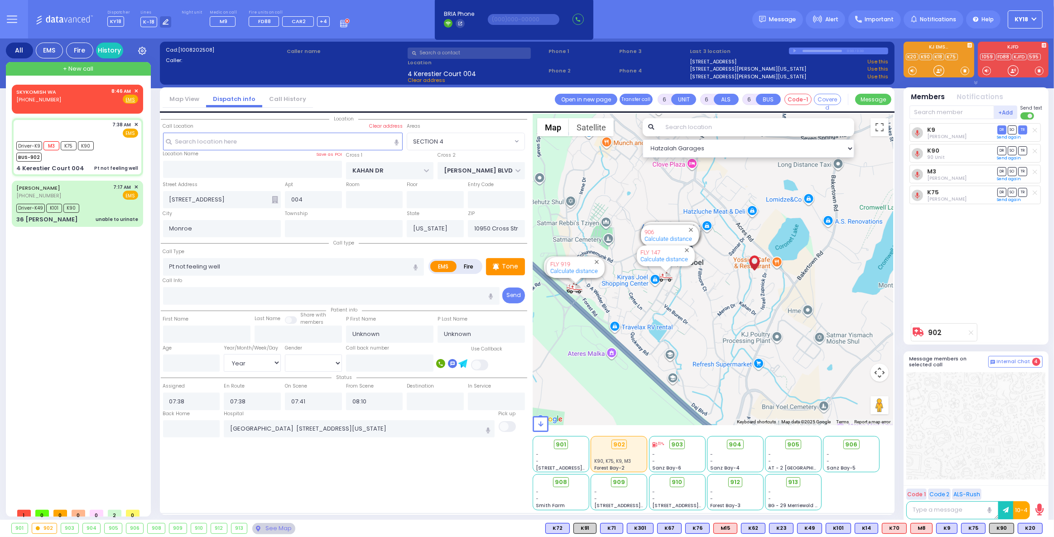
type input "50"
select select "Year"
select select "[DEMOGRAPHIC_DATA]"
select select "Hatzalah Garages"
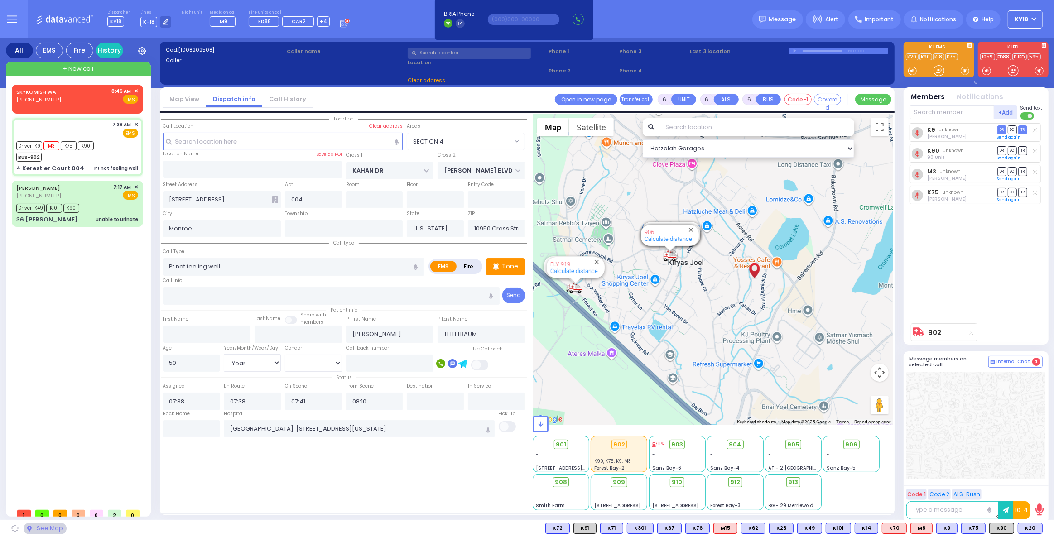
select select "SECTION 4"
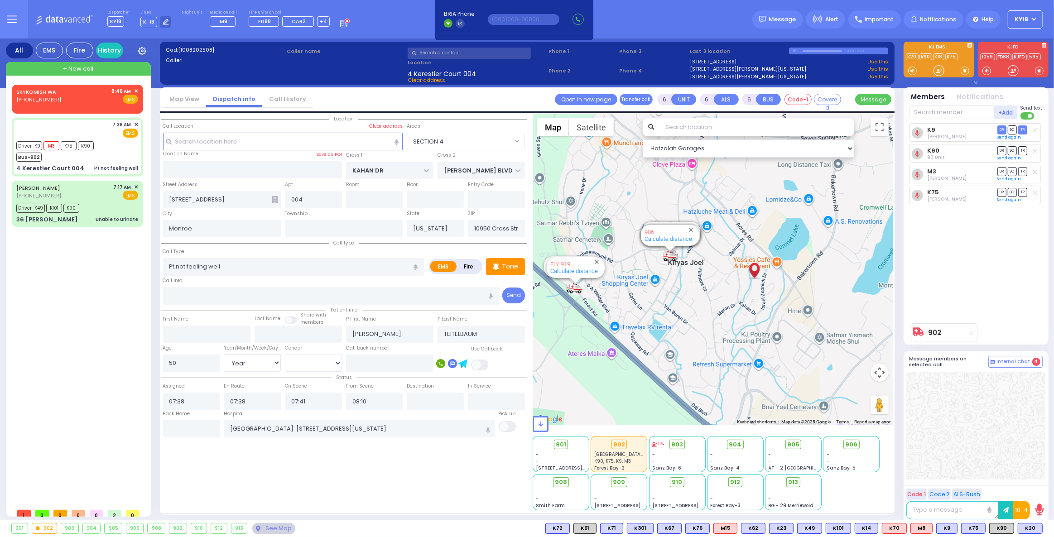
select select
radio input "true"
select select "Year"
select select "[DEMOGRAPHIC_DATA]"
select select "Hatzalah Garages"
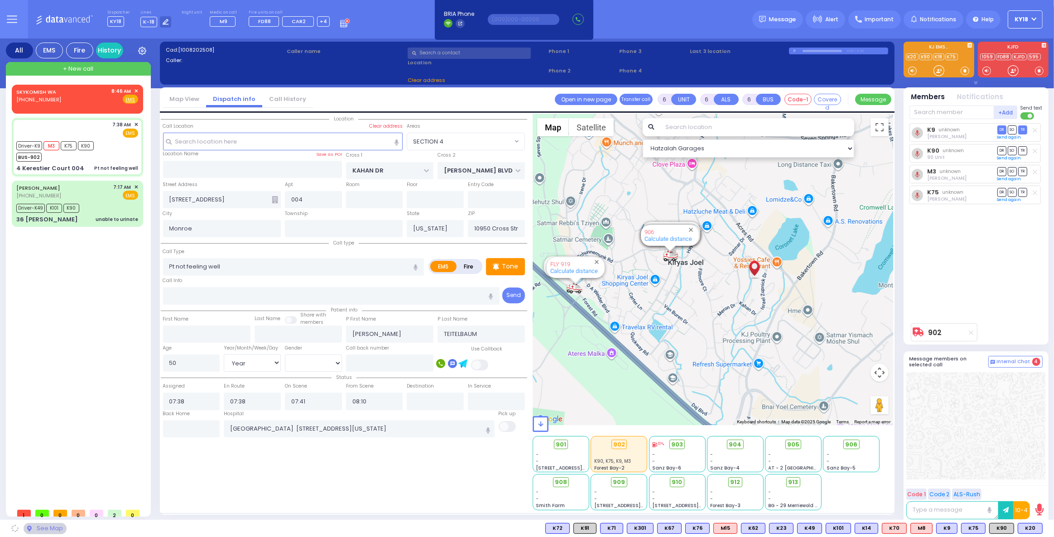
select select "SECTION 4"
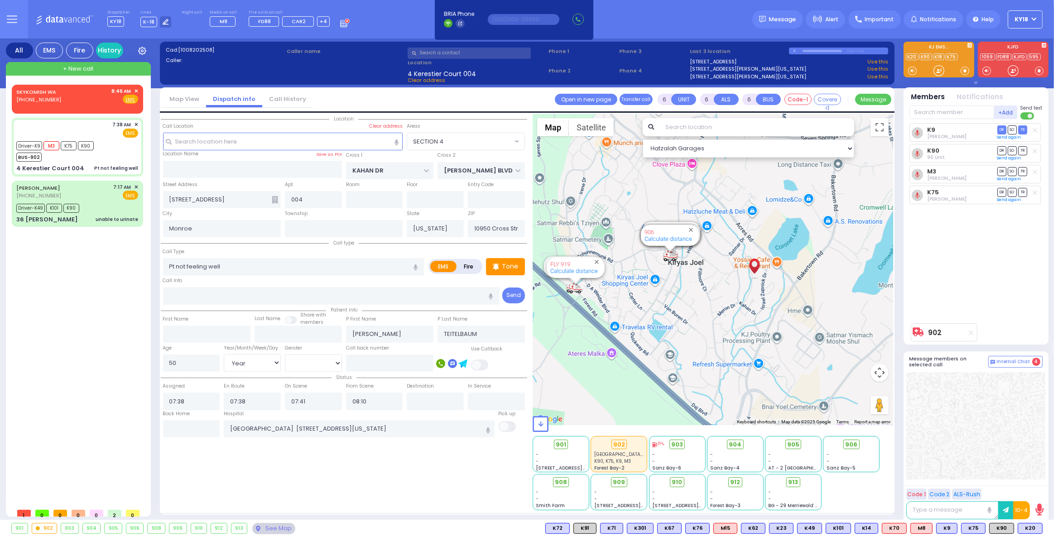
select select
radio input "true"
select select "Year"
select select "[DEMOGRAPHIC_DATA]"
select select "Hatzalah Garages"
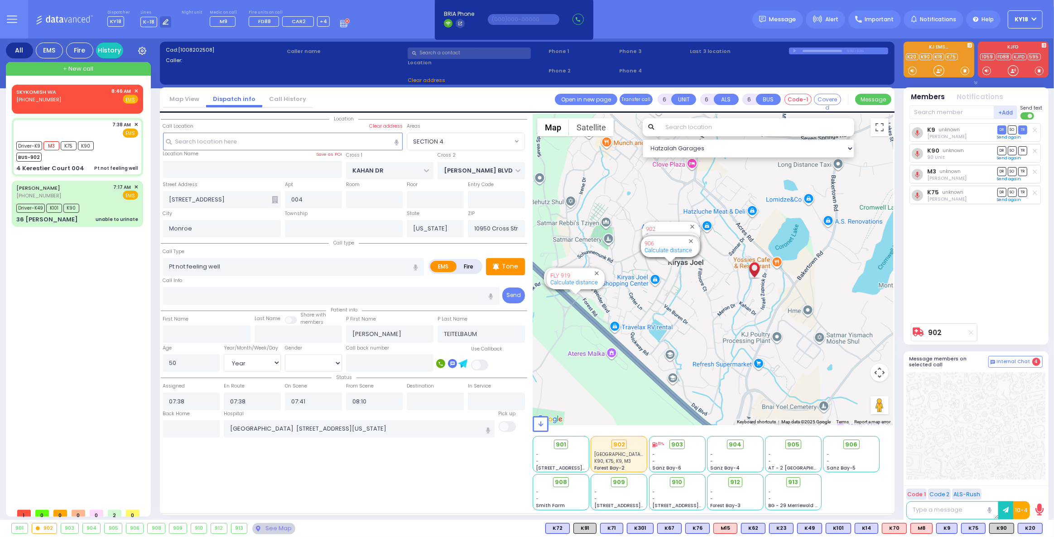
select select "SECTION 4"
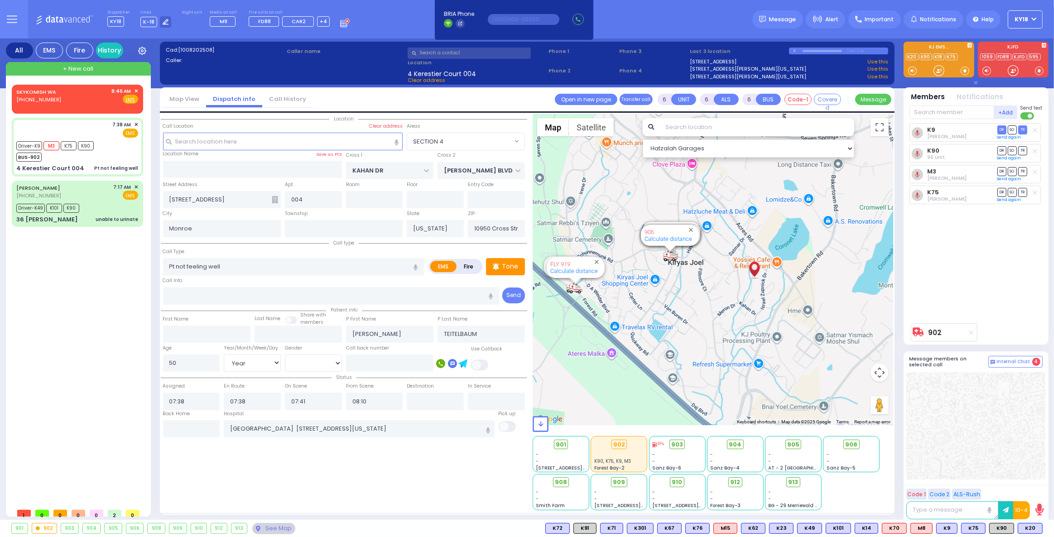
select select
radio input "true"
select select "Year"
select select "[DEMOGRAPHIC_DATA]"
select select "Hatzalah Garages"
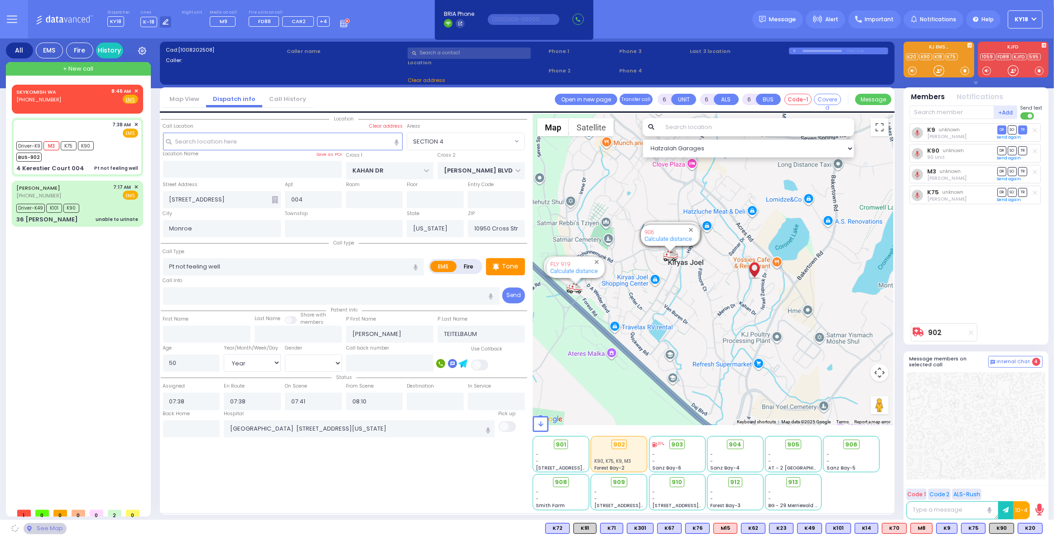
select select "SECTION 4"
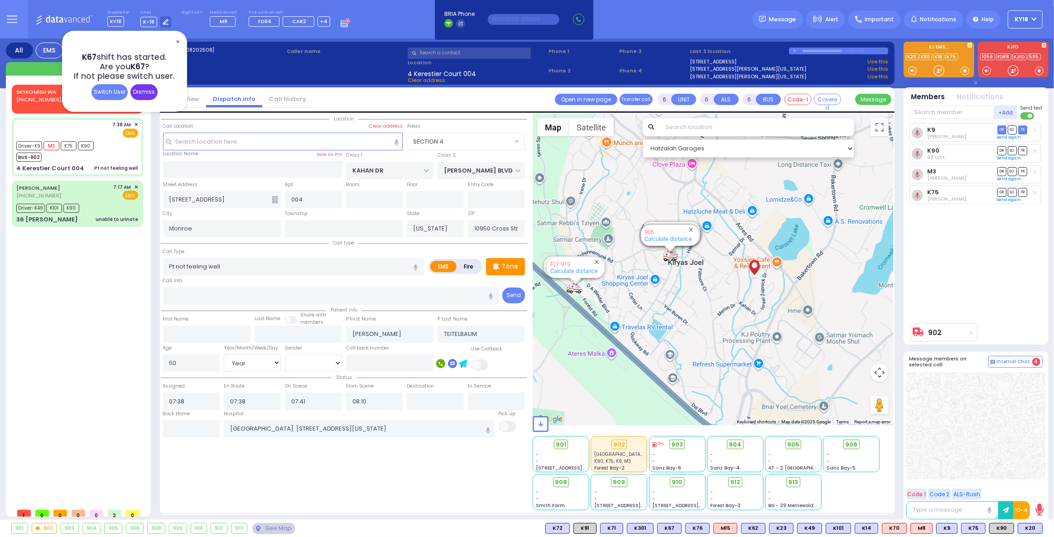
click at [148, 92] on div "Dismiss" at bounding box center [143, 92] width 27 height 16
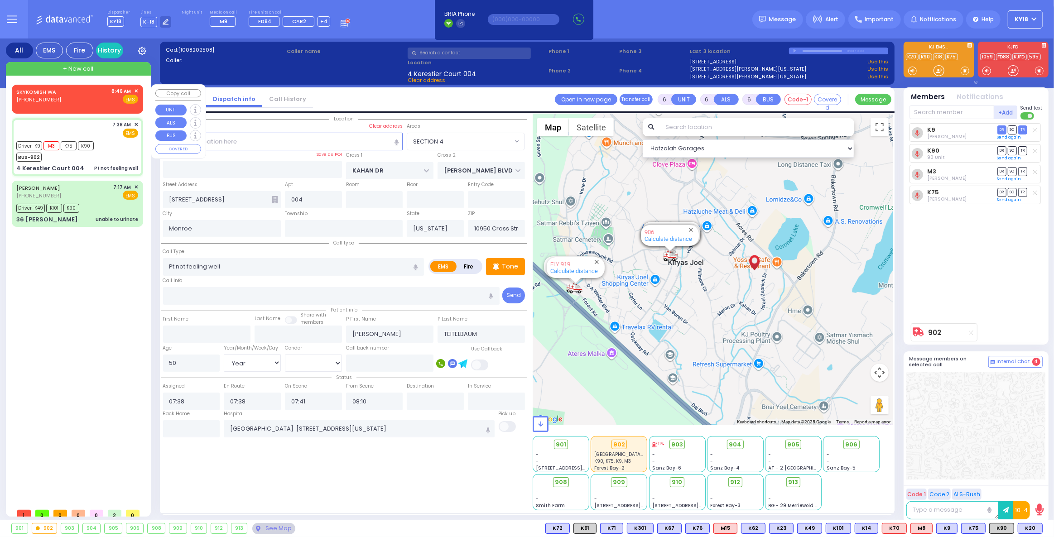
click at [134, 88] on div "8:46 AM ✕" at bounding box center [125, 91] width 27 height 8
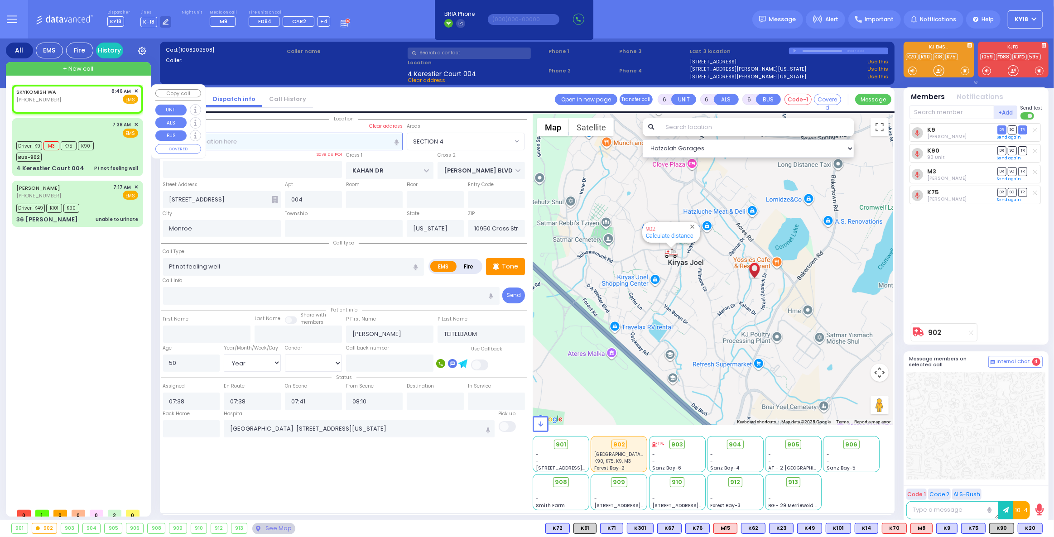
type input "2"
type input "1"
select select
radio input "true"
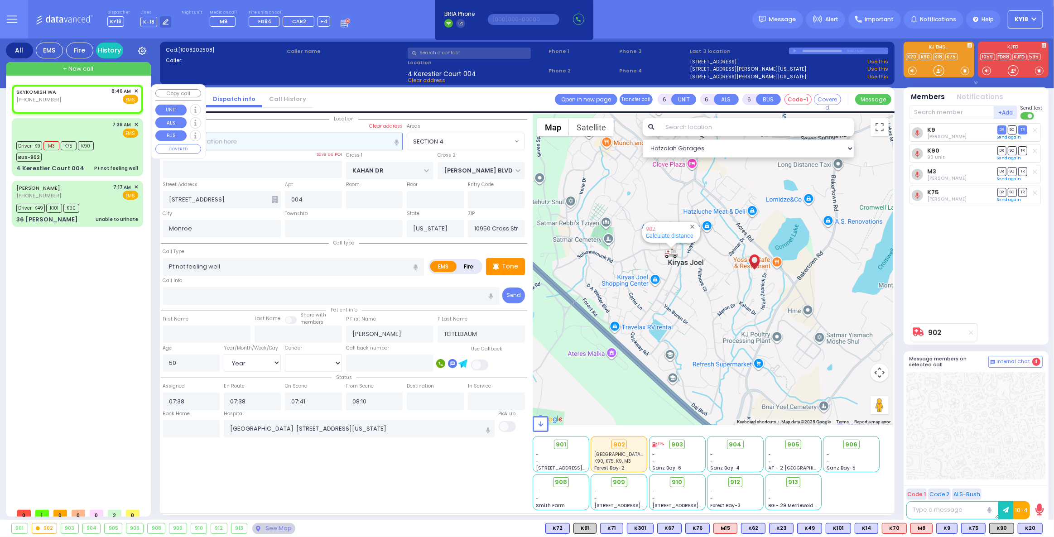
select select
type input "08:46"
select select "Hatzalah Garages"
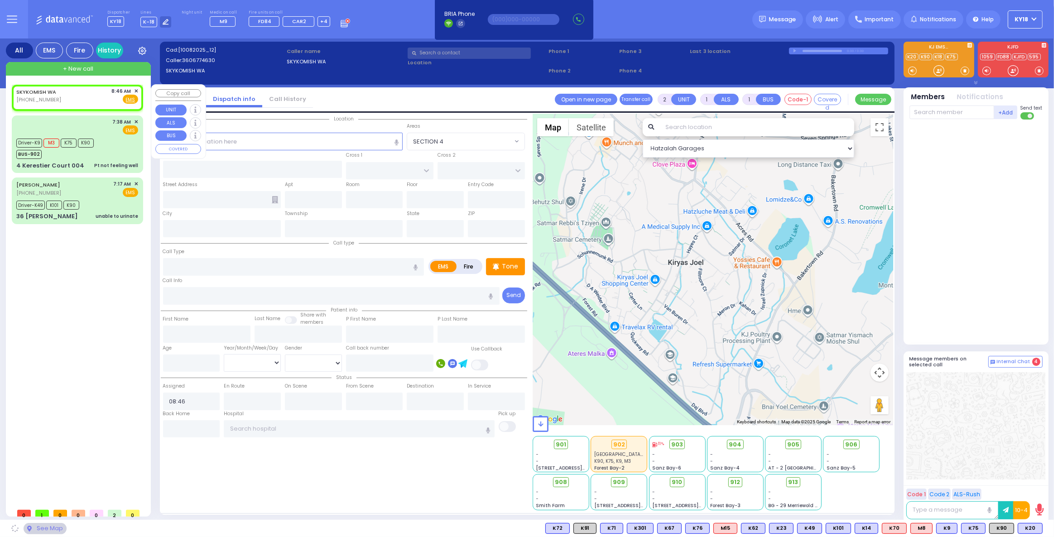
select select
radio input "true"
select select
select select "Hatzalah Garages"
click at [136, 91] on span "✕" at bounding box center [136, 91] width 4 height 8
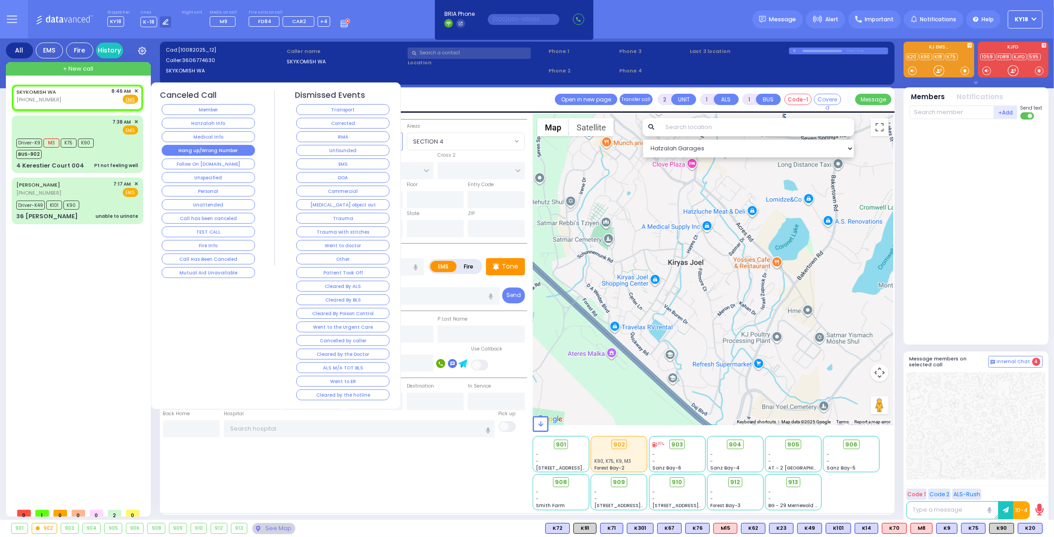
click at [202, 149] on button "Hang up/Wrong Number" at bounding box center [208, 150] width 93 height 11
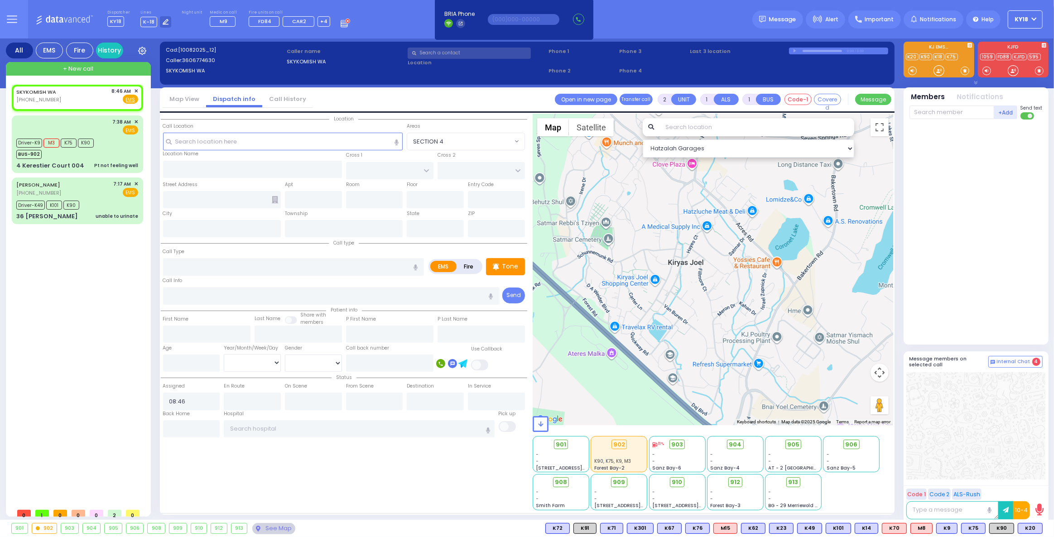
select select
radio input "true"
select select
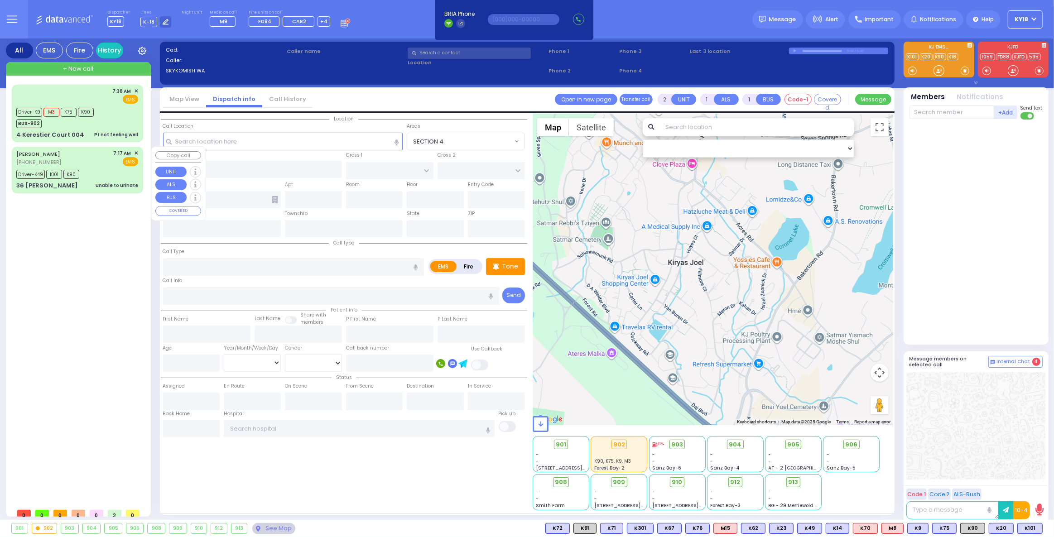
click at [63, 165] on div "ZEESY MAYER (917) 474-7955 7:17 AM ✕ EMS" at bounding box center [77, 157] width 122 height 17
type input "6"
select select
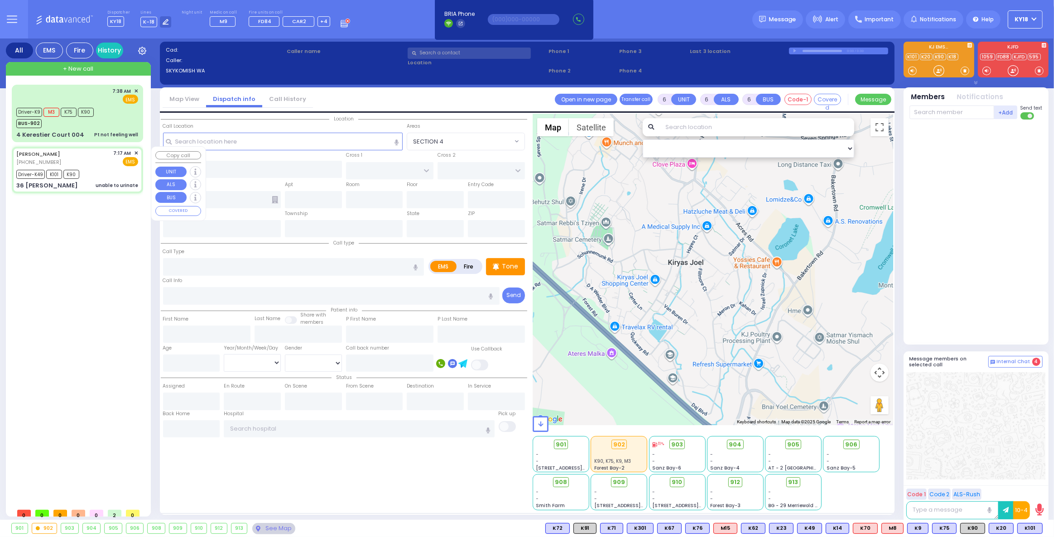
type input "unable to urinate"
radio input "true"
type input "Zeesy"
type input "Parnes"
type input "34"
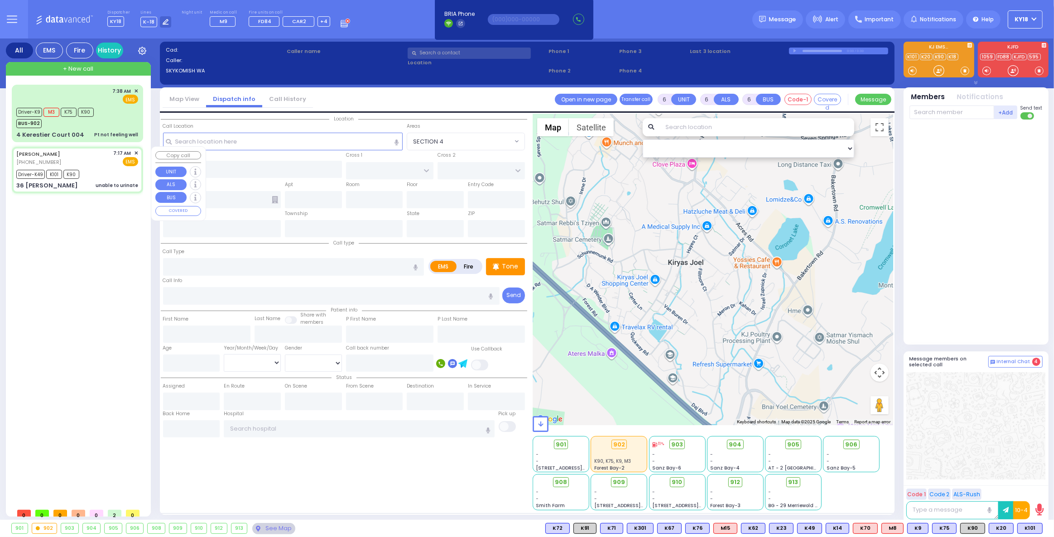
select select "Year"
select select "[DEMOGRAPHIC_DATA]"
type input "07:17"
type input "07:21"
type input "07:31"
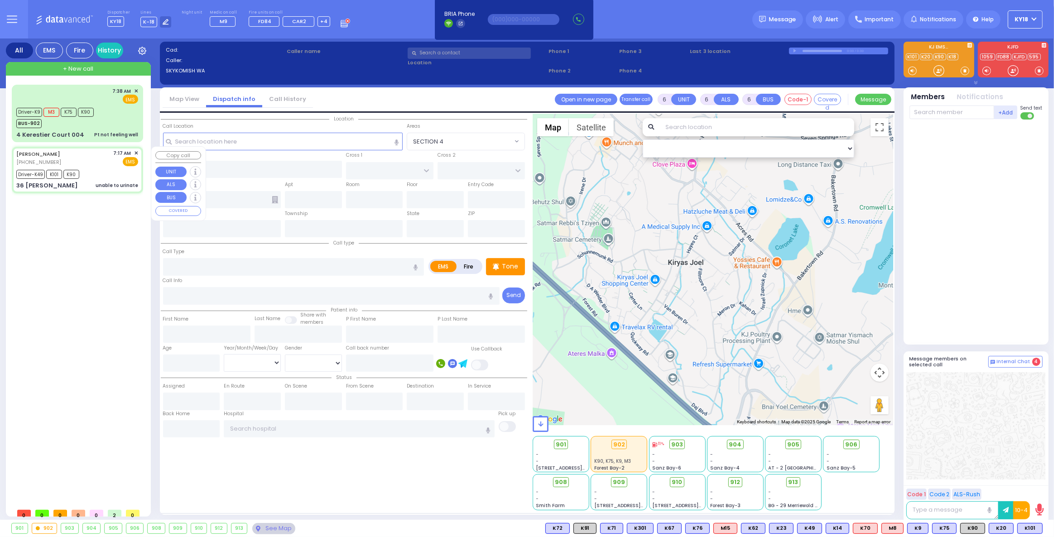
type input "07:38"
type input "08:02"
type input "08:30"
type input "Good Samaritan Hospital 257 Lafayette Avenue 8457909405 Suffern"
type input "COFFEY RD"
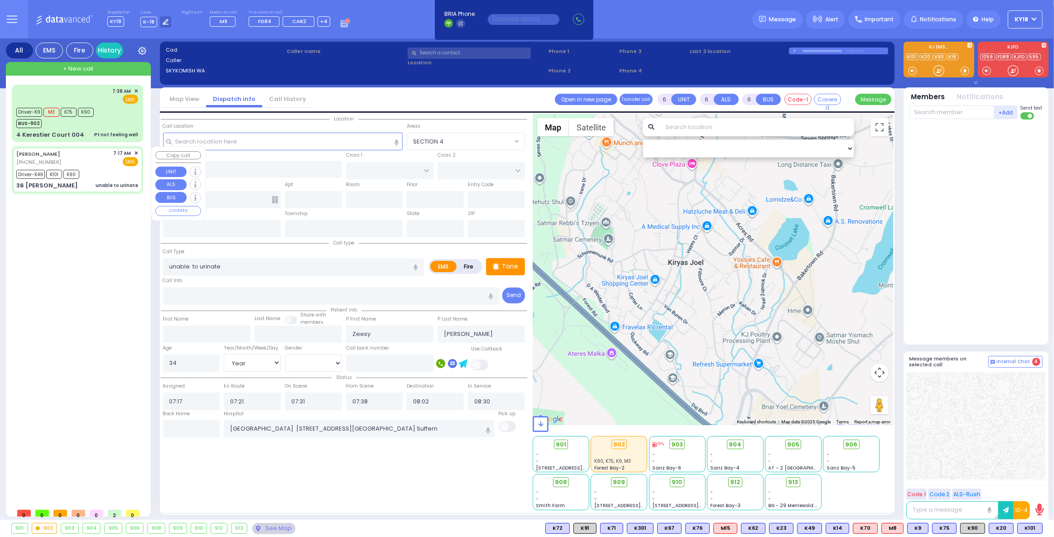
type input "36 Rosmini Ln"
type input "Monroe"
type input "[US_STATE]"
type input "10950"
select select "Hatzalah Garages"
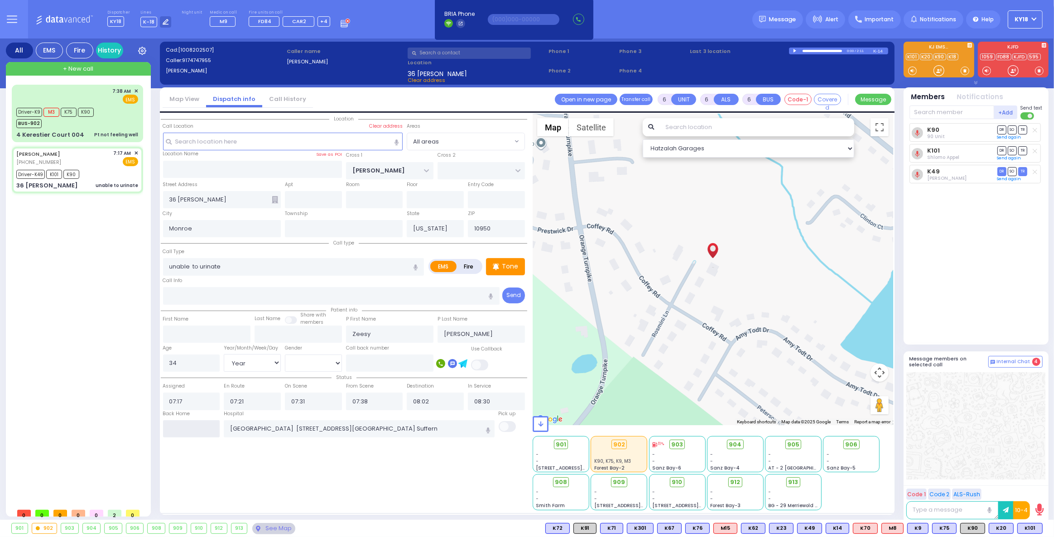
click at [196, 432] on input "text" at bounding box center [191, 428] width 57 height 17
type input "09:18"
select select
radio input "true"
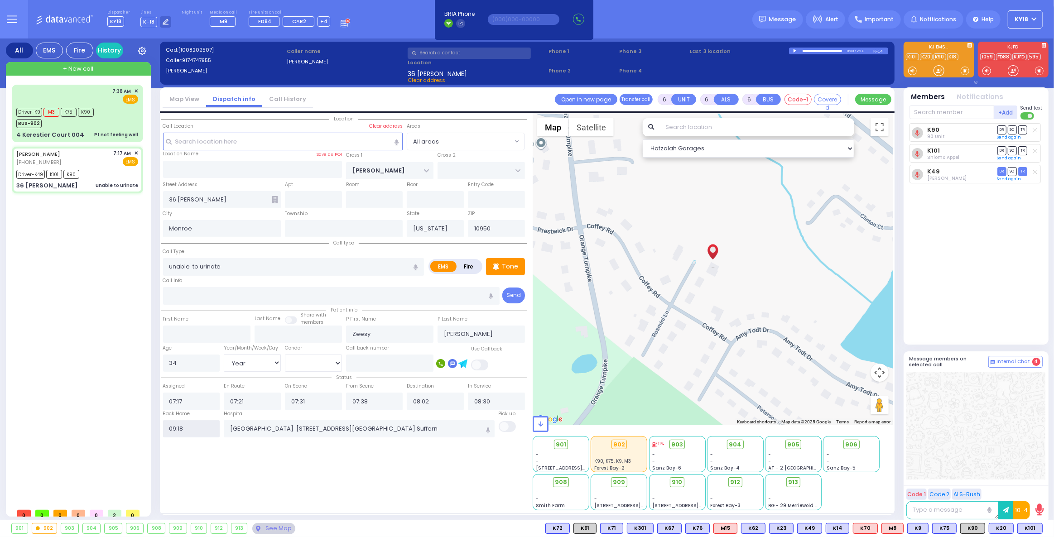
select select
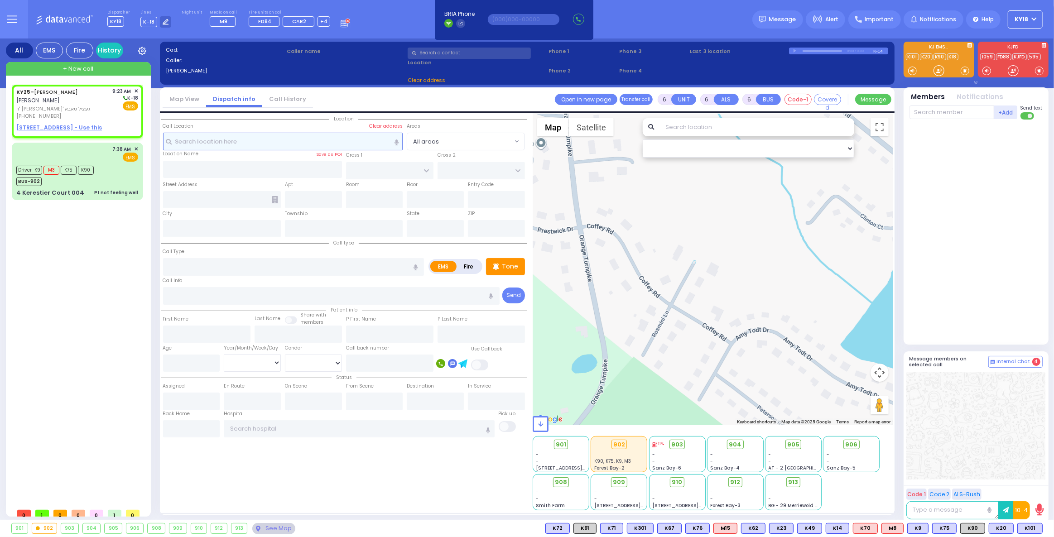
type input "2"
type input "1"
select select
radio input "true"
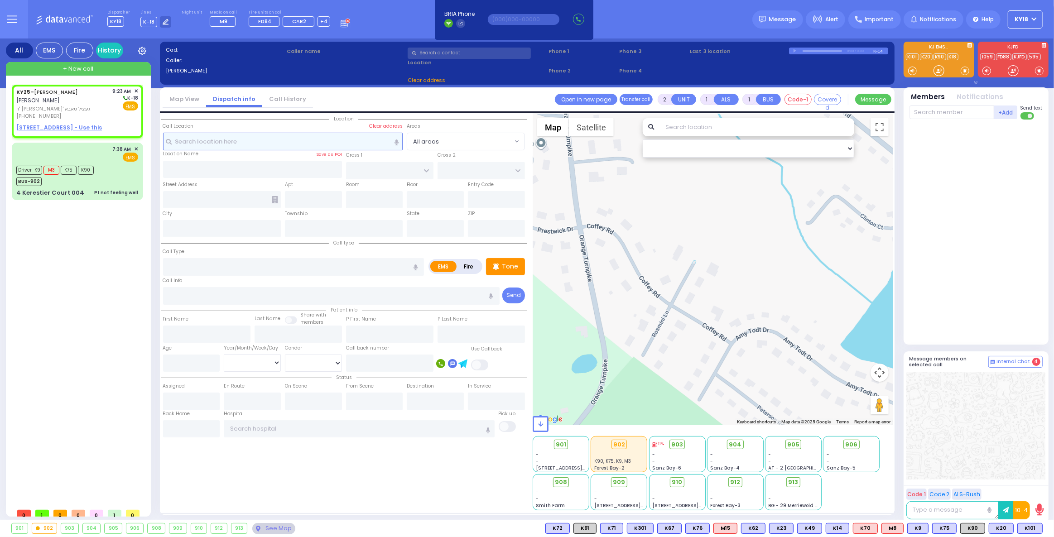
type input "MENDEL"
type input "BREUER"
select select
type input "09:23"
select select "Hatzalah Garages"
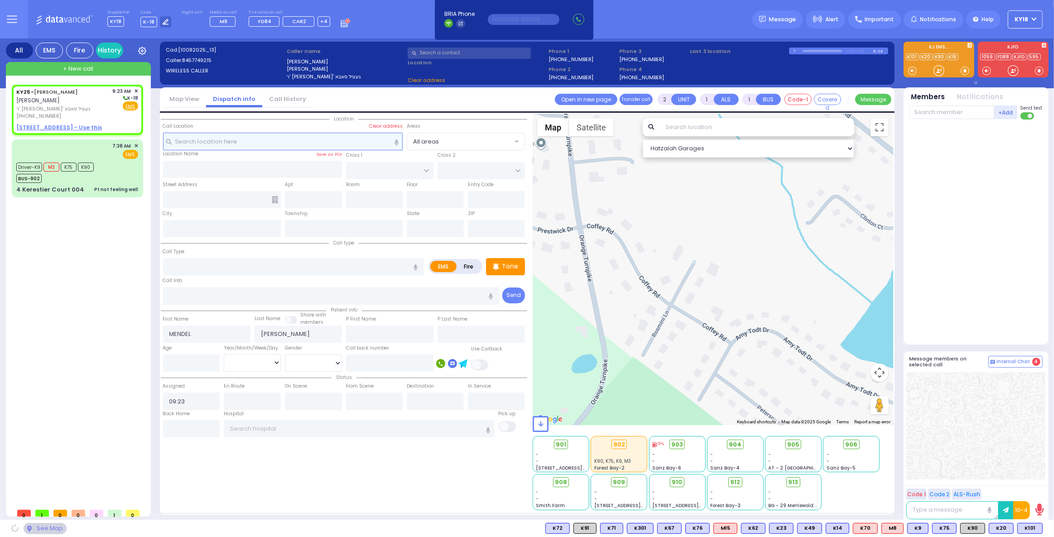
select select
radio input "true"
select select
select select "Hatzalah Garages"
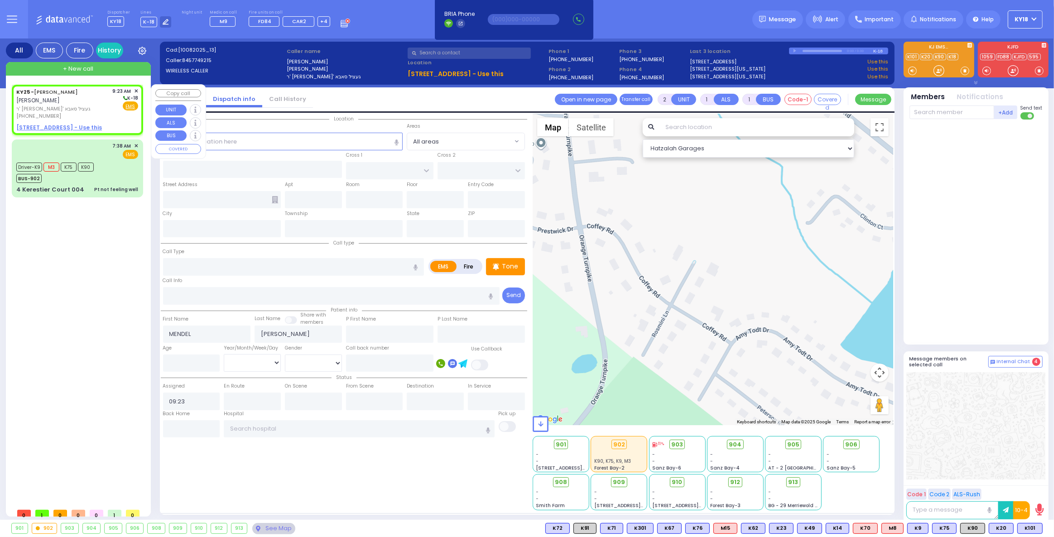
click at [53, 105] on span "ר' [PERSON_NAME]' געציל סאבא" at bounding box center [62, 109] width 93 height 8
select select
radio input "true"
select select
select select "Hatzalah Garages"
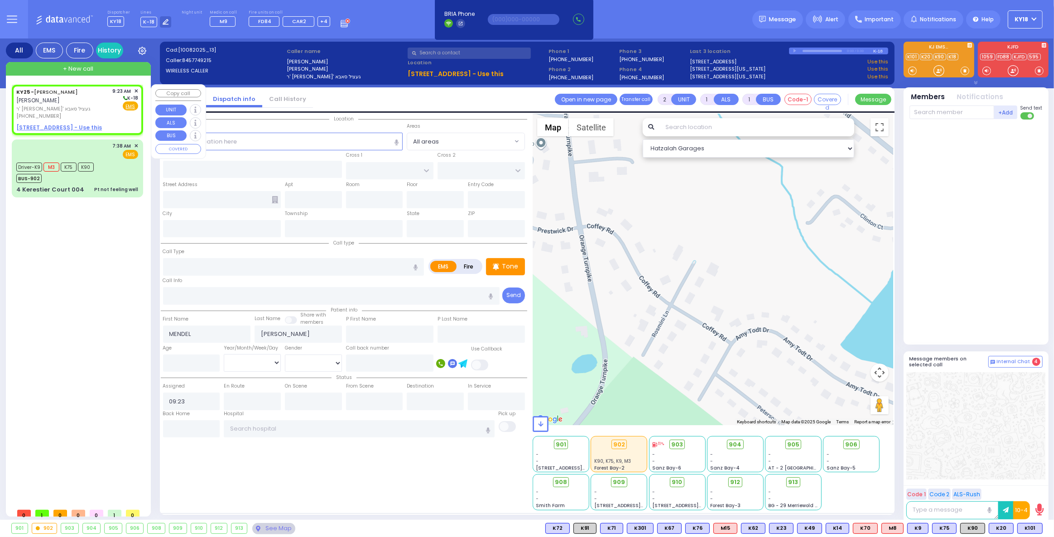
click at [48, 124] on u "245 MOUNTAINVIEW DR 201 - Use this" at bounding box center [59, 128] width 86 height 8
select select
radio input "true"
select select
select select "Hatzalah Garages"
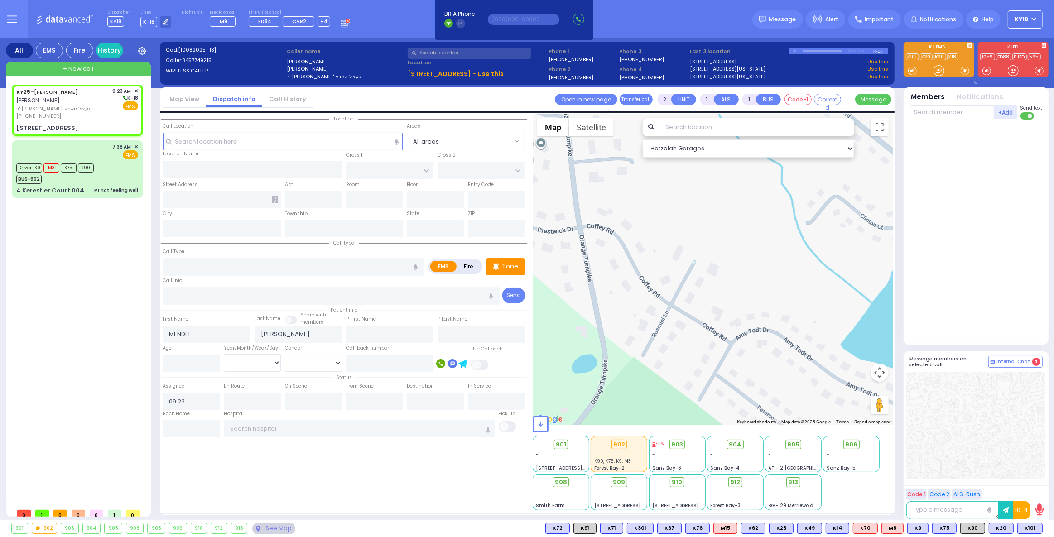
select select
radio input "true"
select select
select select "Hatzalah Garages"
type input "TOBY PL"
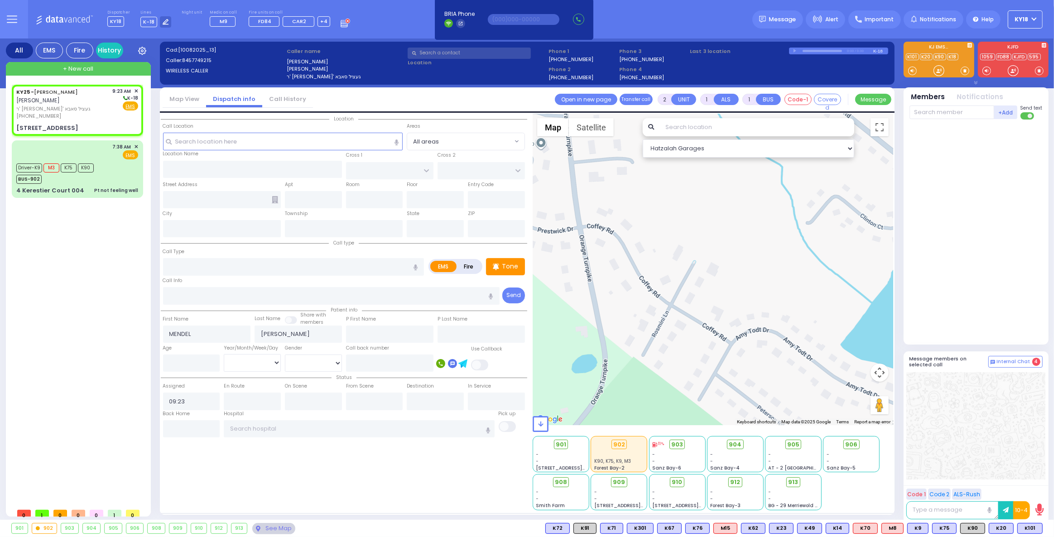
type input "RUPSHITZ RD"
type input "245 MOUNTAINVIEW DR"
type input "201"
type input "Monroe"
type input "[US_STATE]"
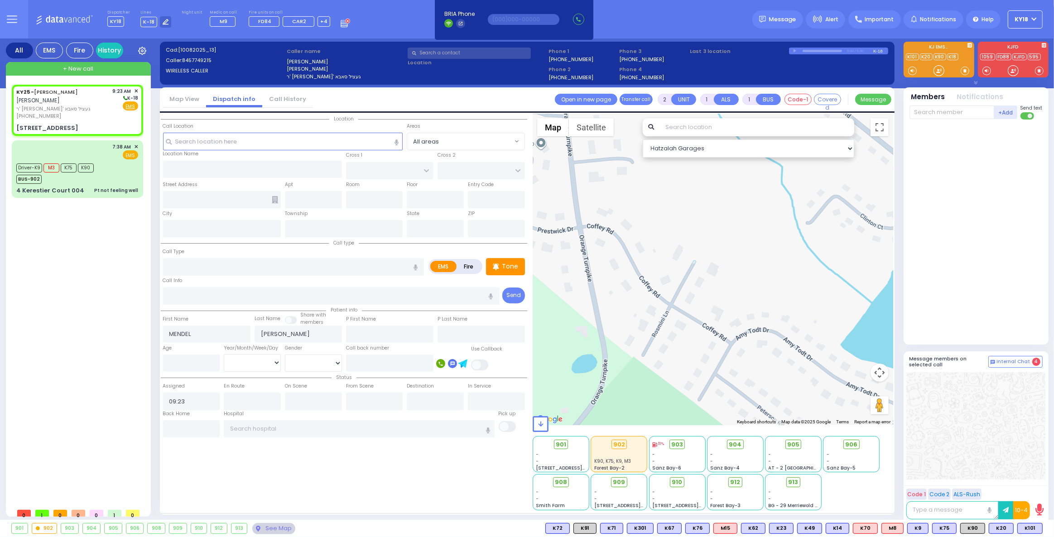
type input "10950"
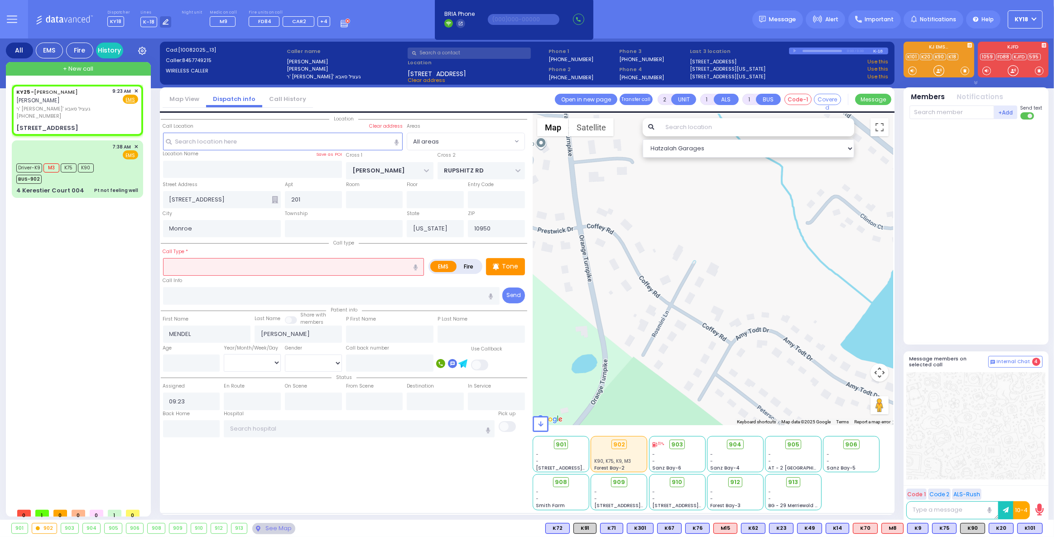
select select
radio input "true"
select select
select select "Hatzalah Garages"
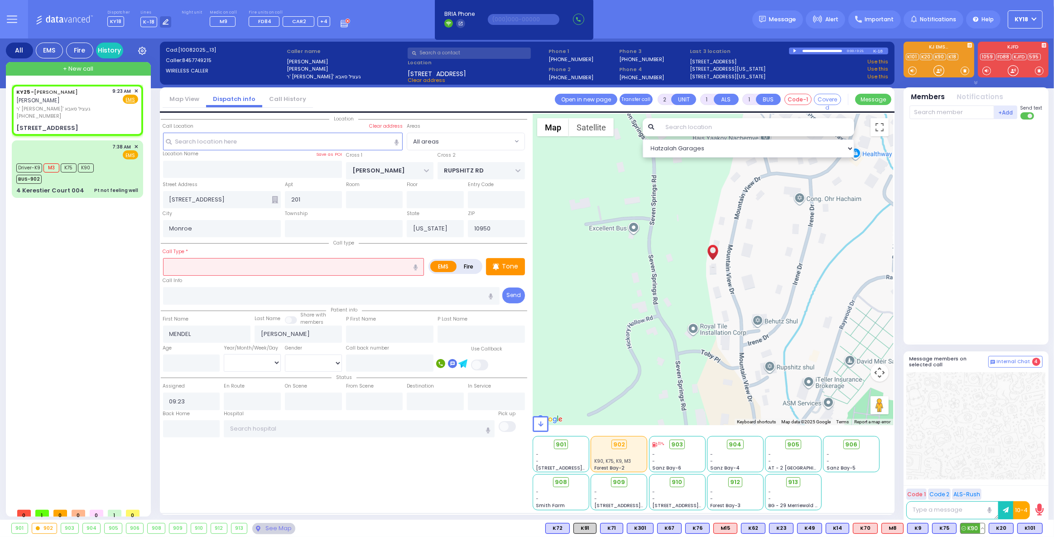
click at [971, 529] on span "K90" at bounding box center [973, 529] width 24 height 10
select select
radio input "true"
select select
type input "09:24"
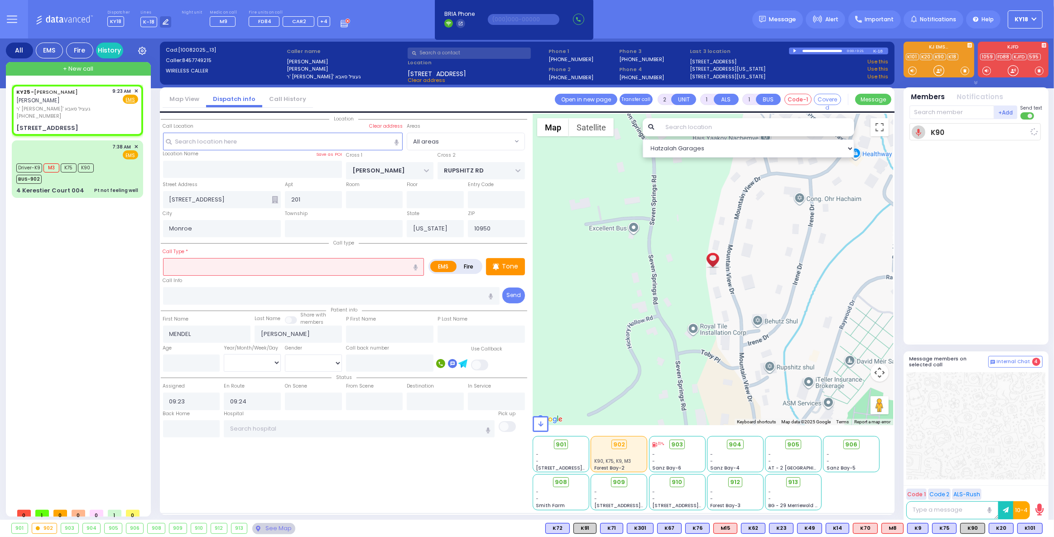
select select "Hatzalah Garages"
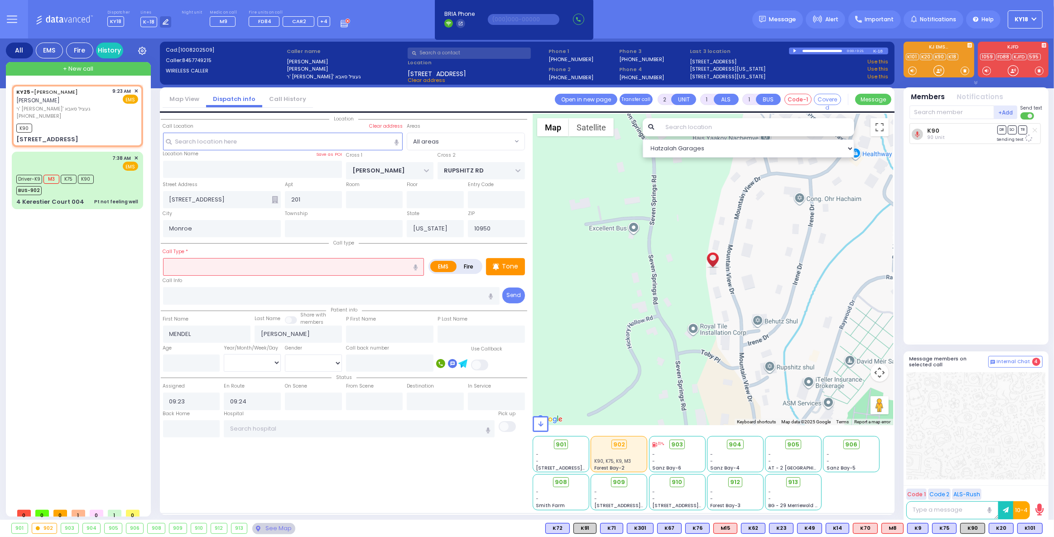
click at [188, 263] on input "text" at bounding box center [293, 266] width 261 height 17
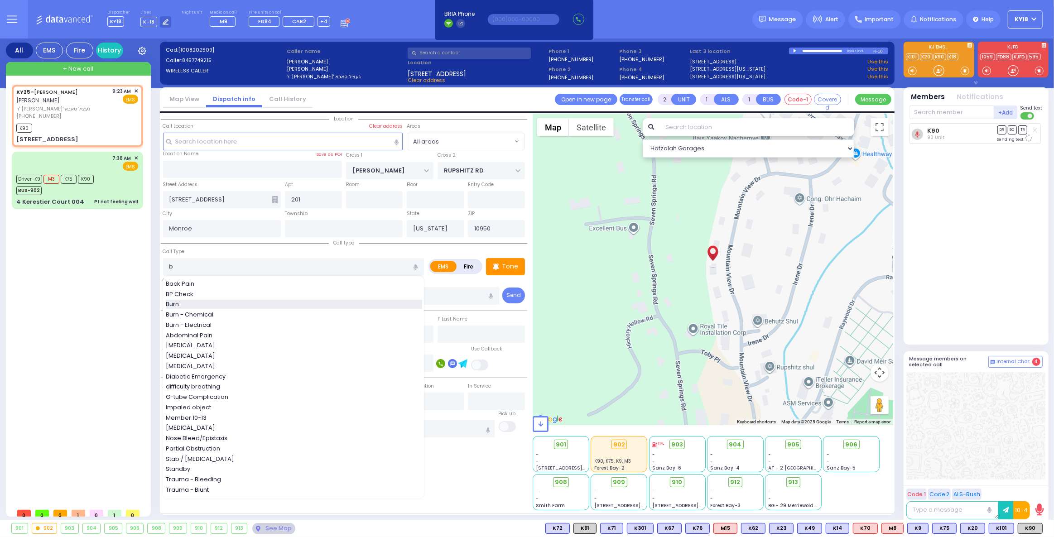
click at [200, 303] on div "Burn" at bounding box center [294, 304] width 256 height 9
type input "Burn"
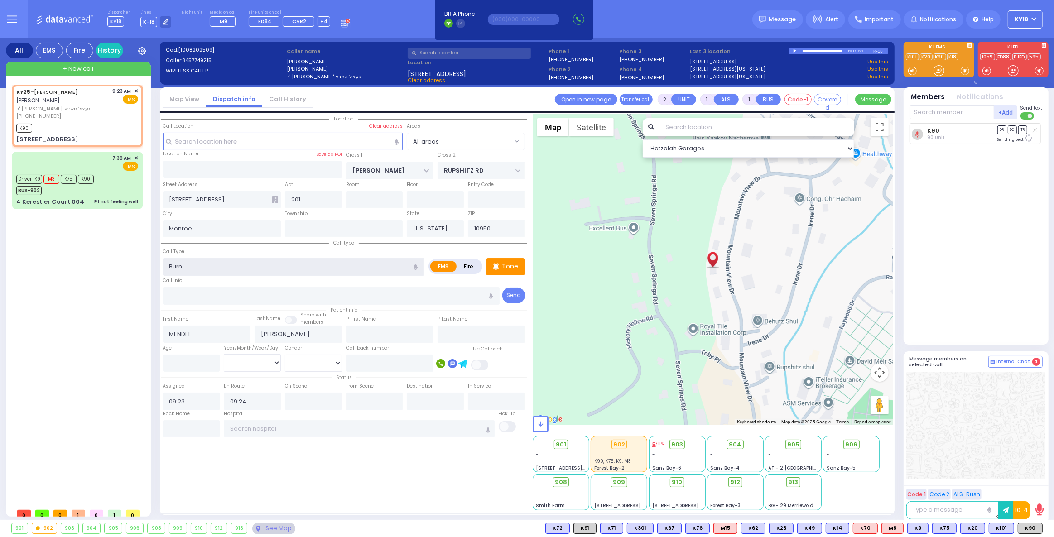
type input "3"
type input "0"
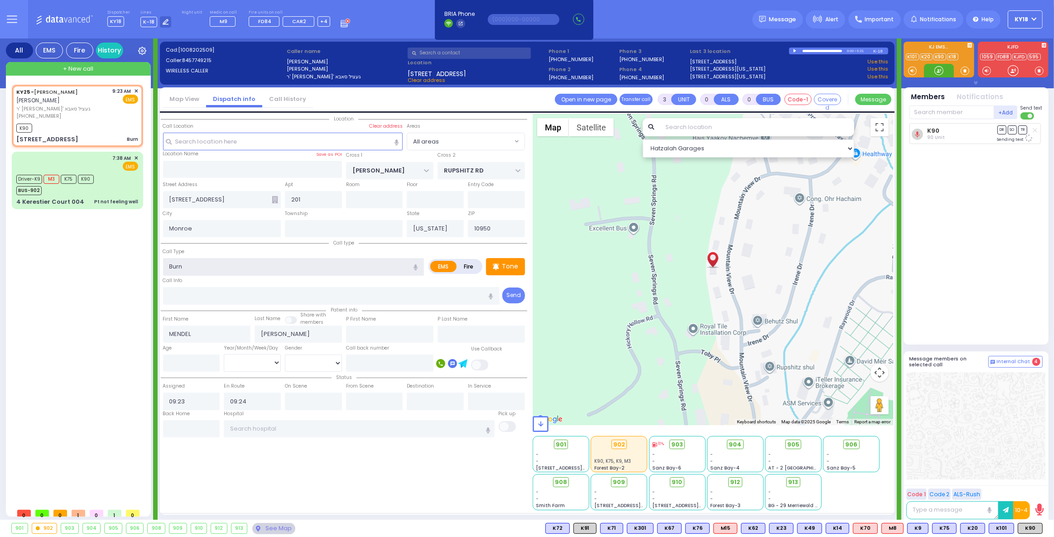
select select
radio input "true"
select select
select select "Hatzalah Garages"
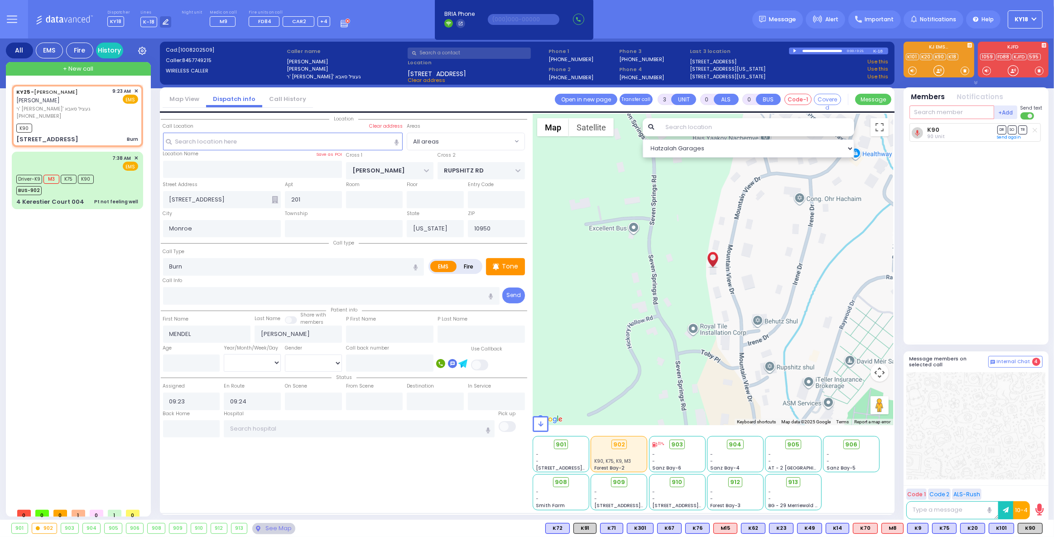
click at [927, 107] on input "text" at bounding box center [951, 113] width 85 height 14
select select
radio input "true"
select select
select select "Hatzalah Garages"
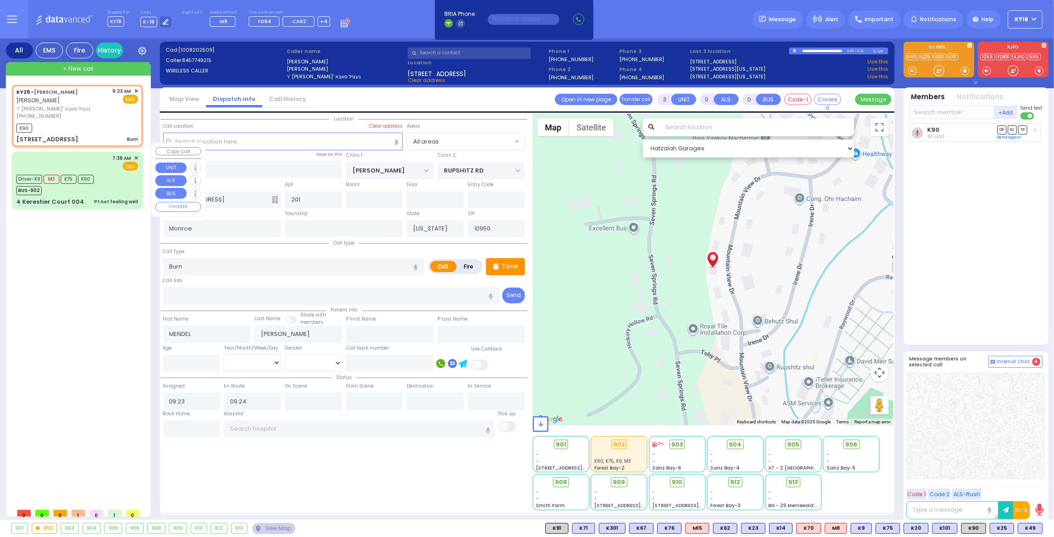
click at [67, 197] on div "4 Kerestier Court 004" at bounding box center [50, 201] width 68 height 9
type input "6"
select select
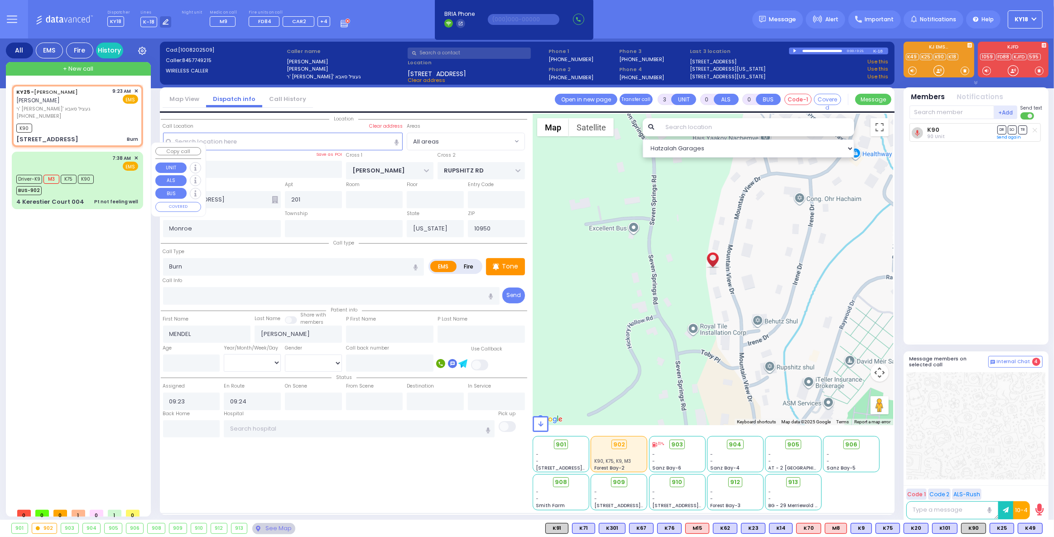
type input "Pt not feeling well"
radio input "true"
type input "Miriam"
type input "TEITELBAUM"
type input "50"
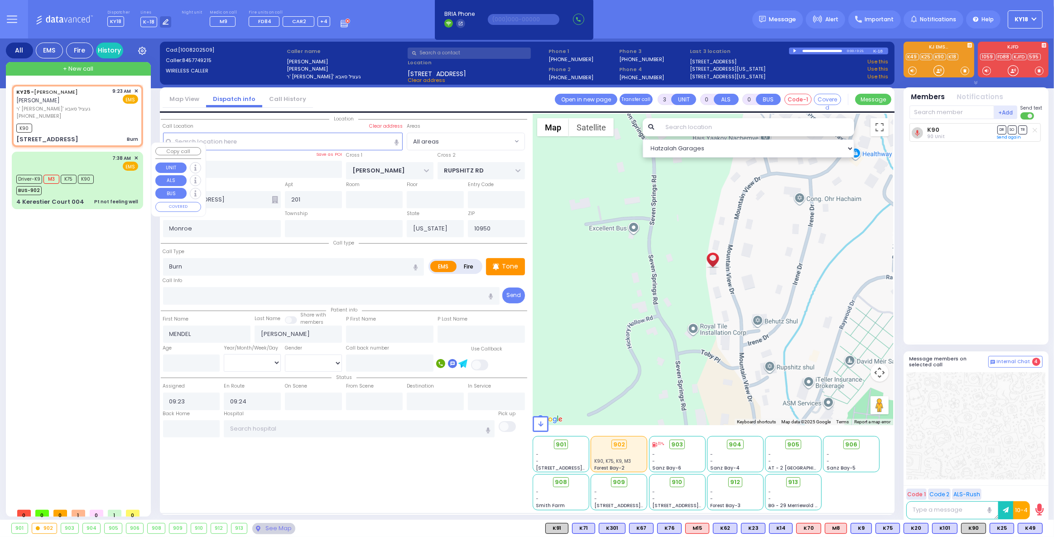
select select "Year"
select select "[DEMOGRAPHIC_DATA]"
type input "07:38"
type input "07:41"
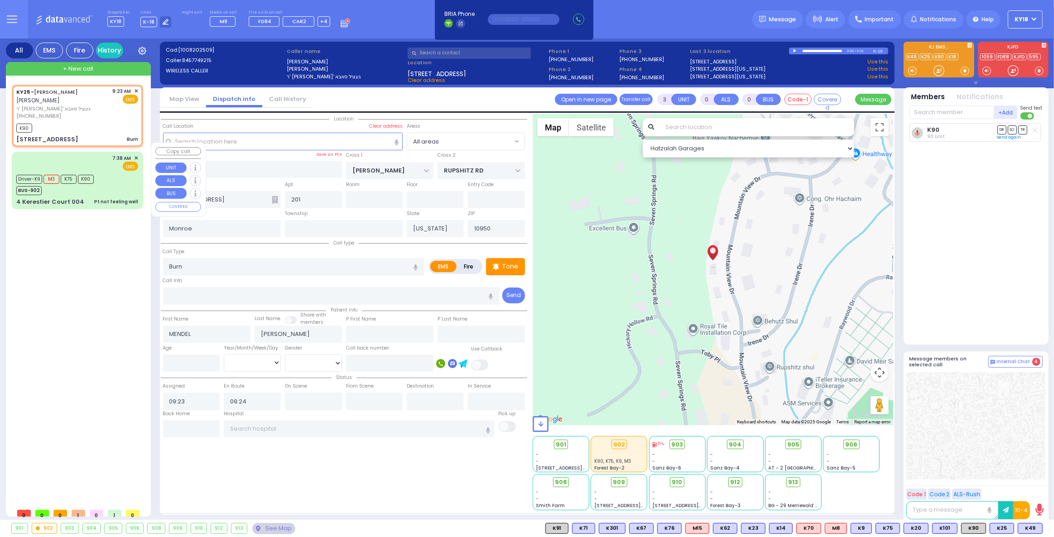
type input "08:10"
type input "NYU Tisch Medical Center 424 E 34th St New York City"
select select "Hatzalah Garages"
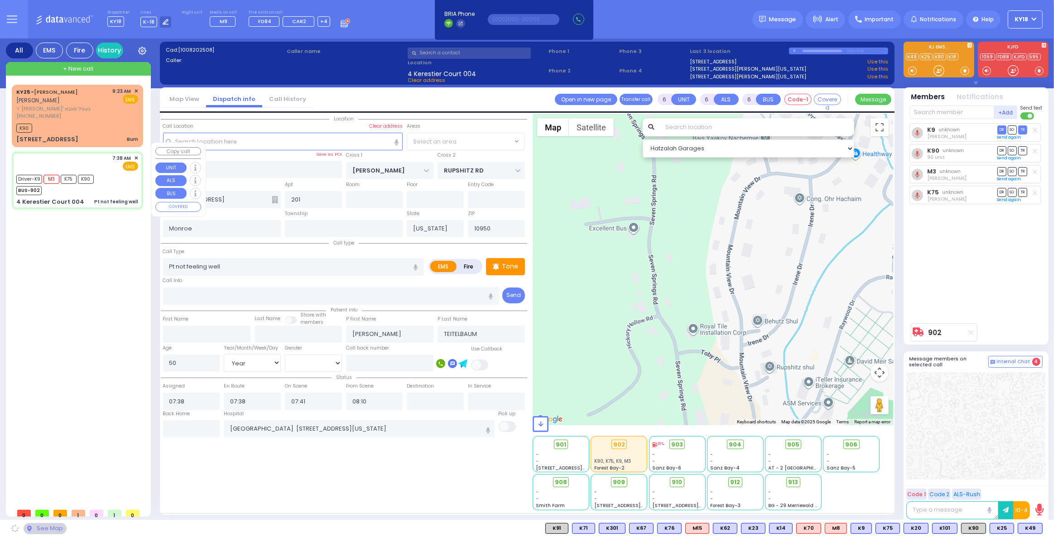
type input "KAHAN DR"
type input "GETZIL BERGER BLVD"
type input "4 Kerestier Court"
type input "004"
type input "10950 Cross Streets: : KAHAN DR/No X Street"
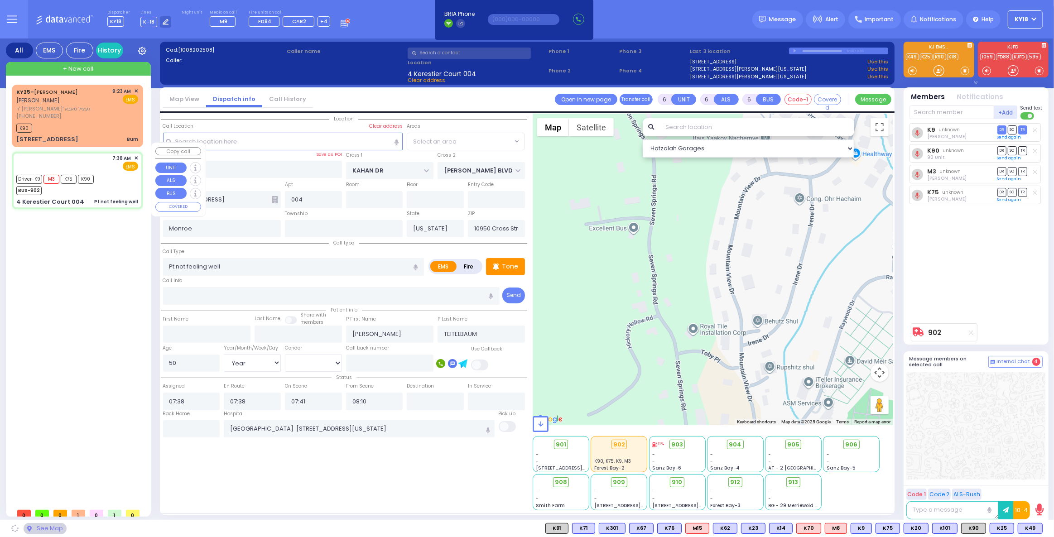
select select "SECTION 4"
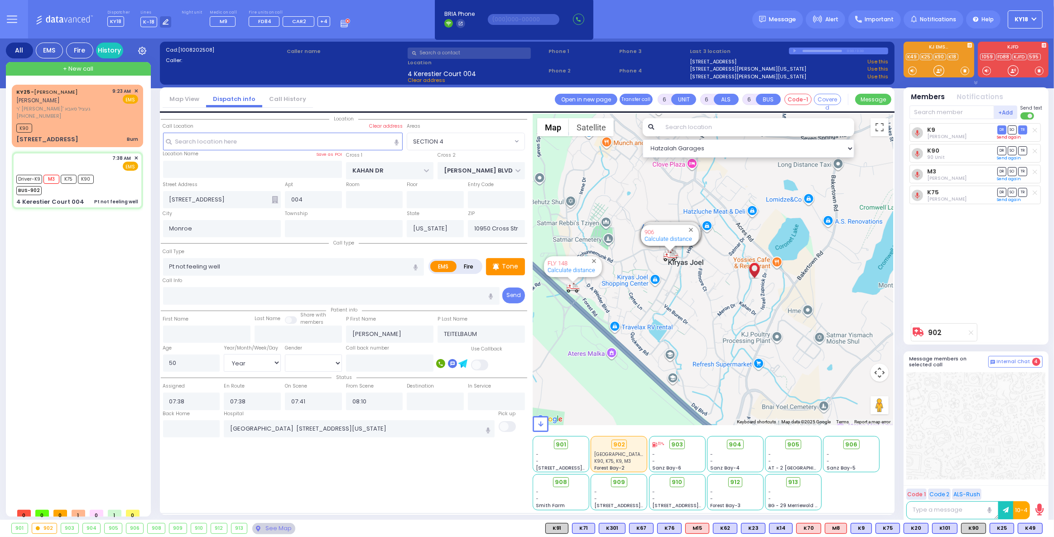
click at [1002, 136] on link "Send again" at bounding box center [1009, 137] width 24 height 5
select select
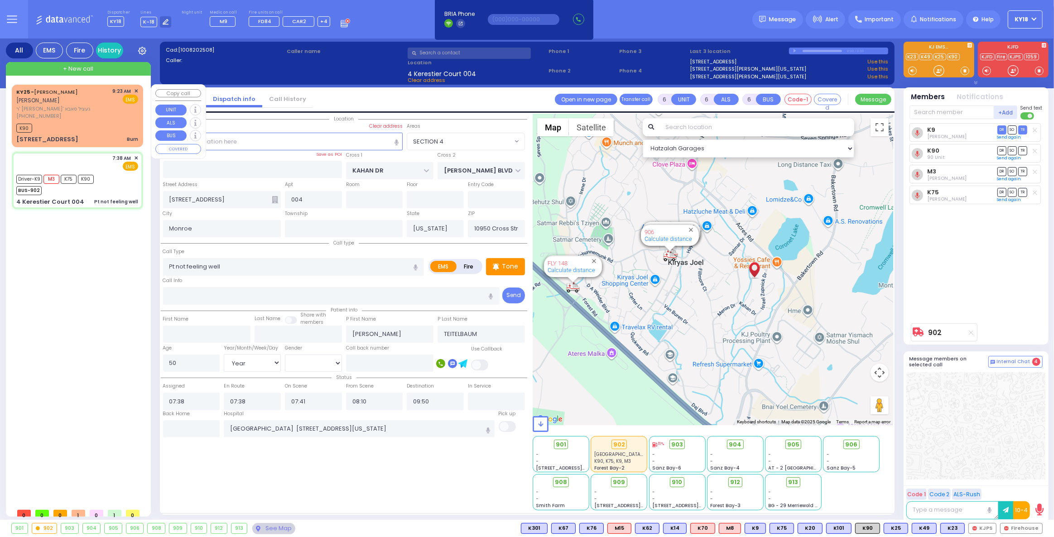
click at [77, 66] on span "+ New call" at bounding box center [78, 68] width 30 height 9
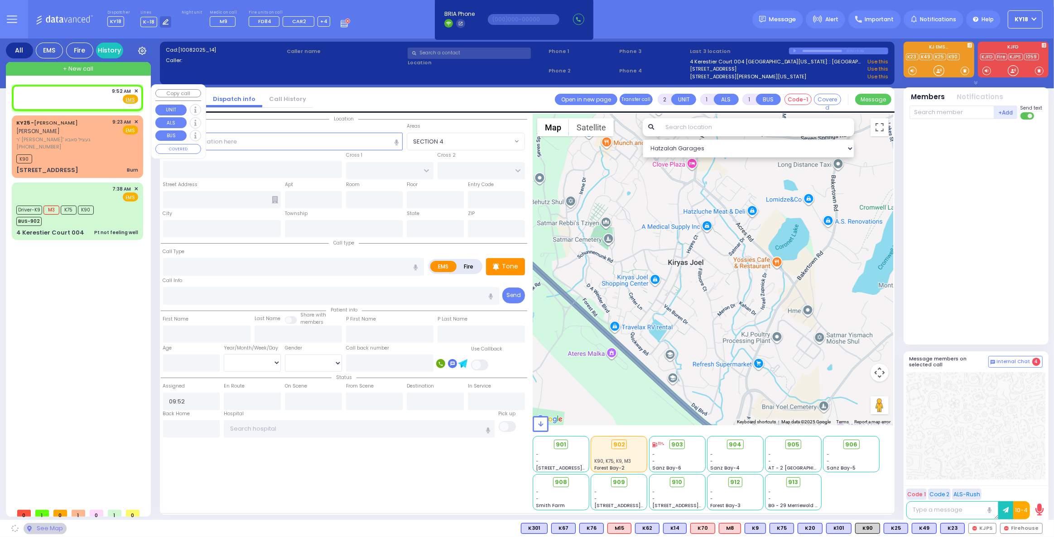
click at [63, 94] on div "9:52 AM ✕ Fire EMS" at bounding box center [77, 95] width 122 height 17
click at [118, 99] on span "Fire" at bounding box center [116, 99] width 14 height 9
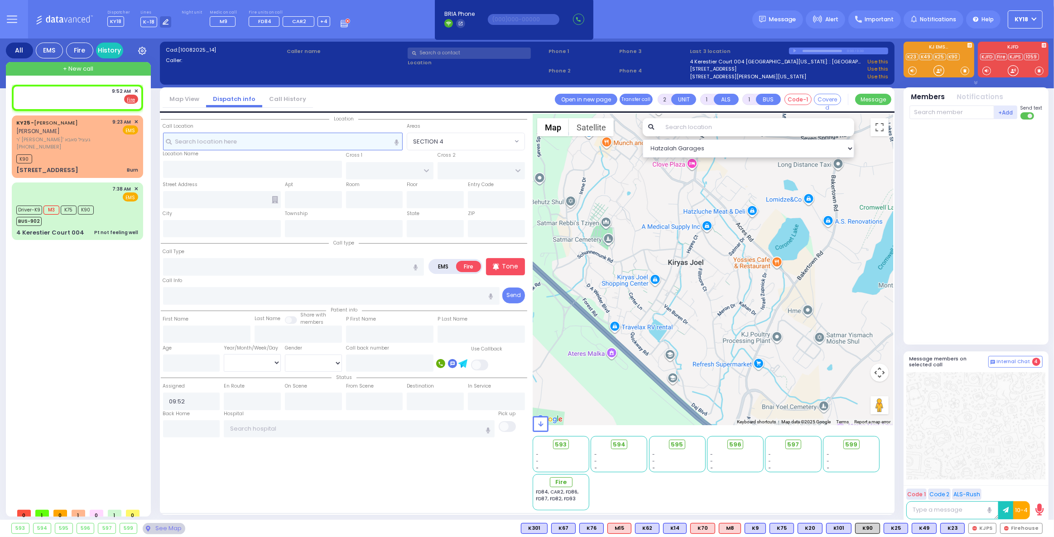
click at [215, 135] on input "text" at bounding box center [283, 141] width 240 height 17
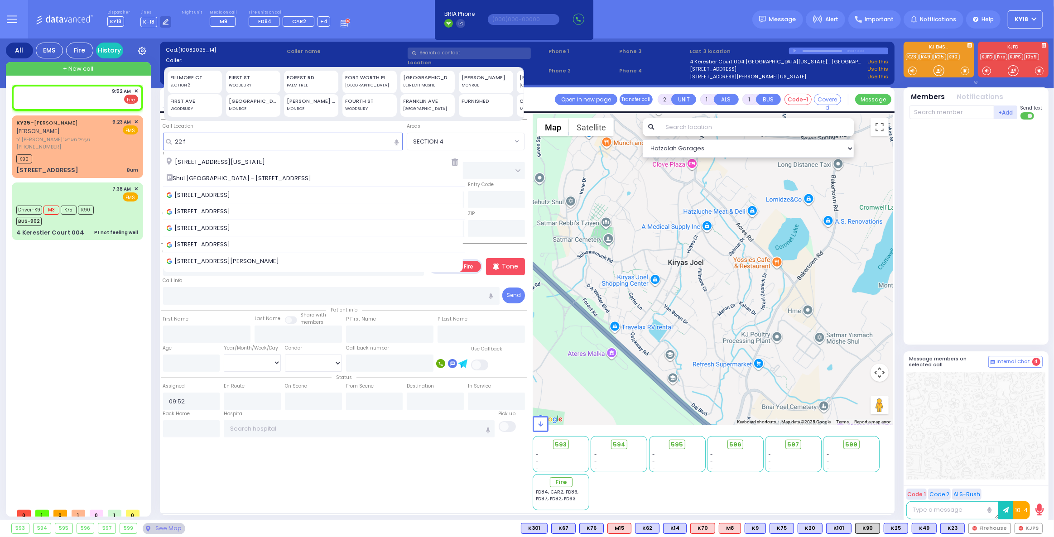
click at [219, 164] on span "[STREET_ADDRESS][US_STATE]" at bounding box center [217, 162] width 101 height 9
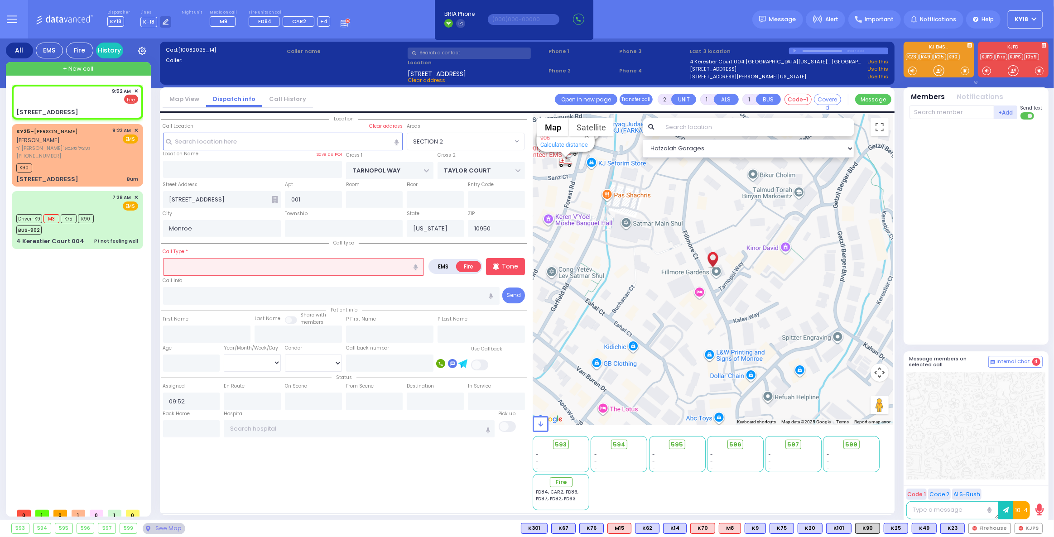
click at [240, 259] on input "text" at bounding box center [293, 266] width 261 height 17
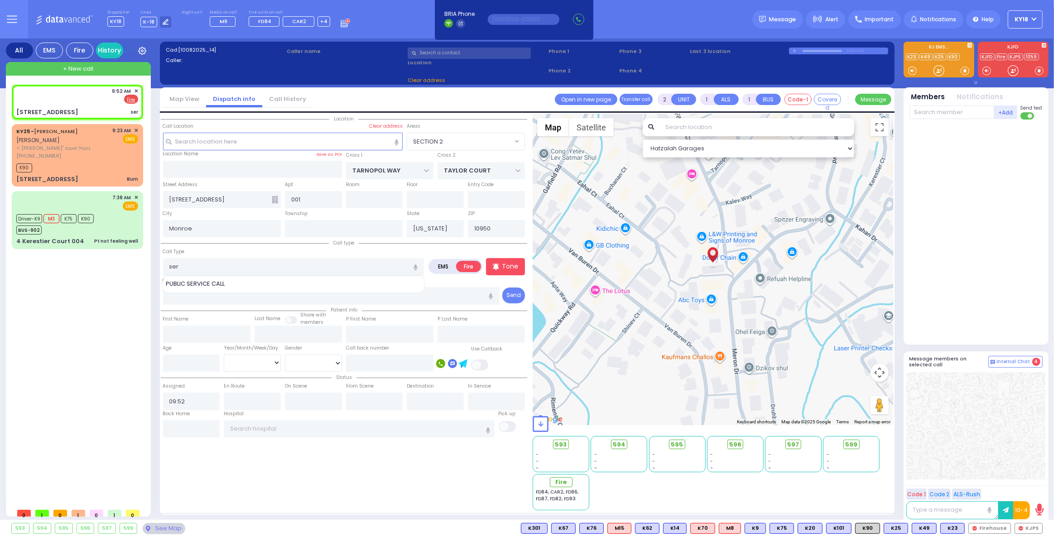
click at [227, 280] on span "PUBLIC SERVICE CALL" at bounding box center [197, 283] width 62 height 9
click at [562, 485] on span "Fire" at bounding box center [564, 482] width 11 height 9
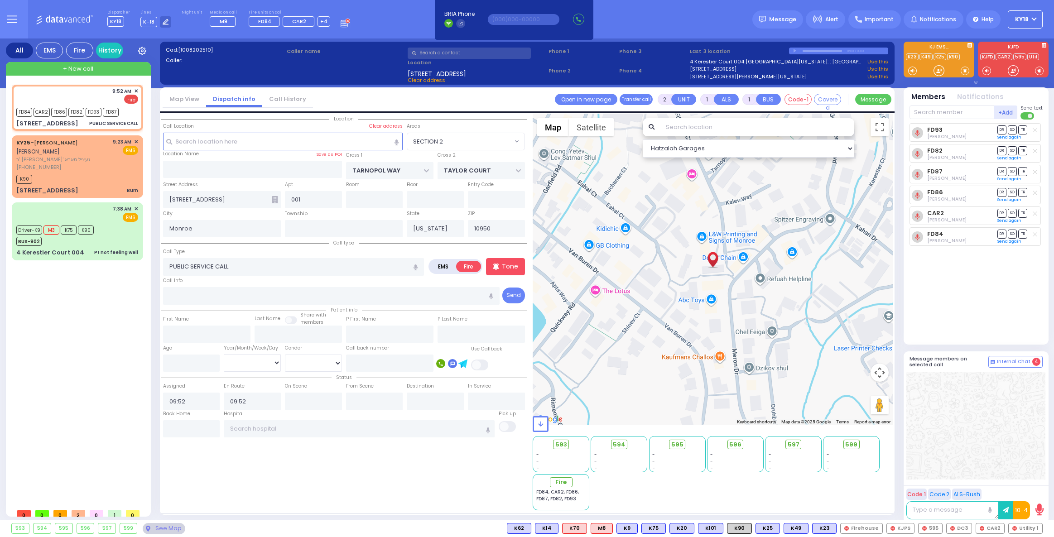
select select "SECTION 2"
select select
